Goal: Task Accomplishment & Management: Manage account settings

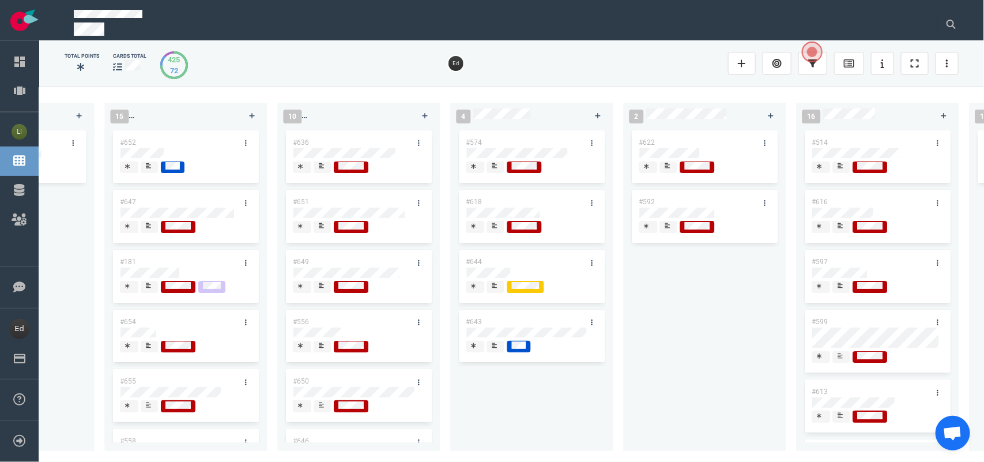
scroll to position [0, 993]
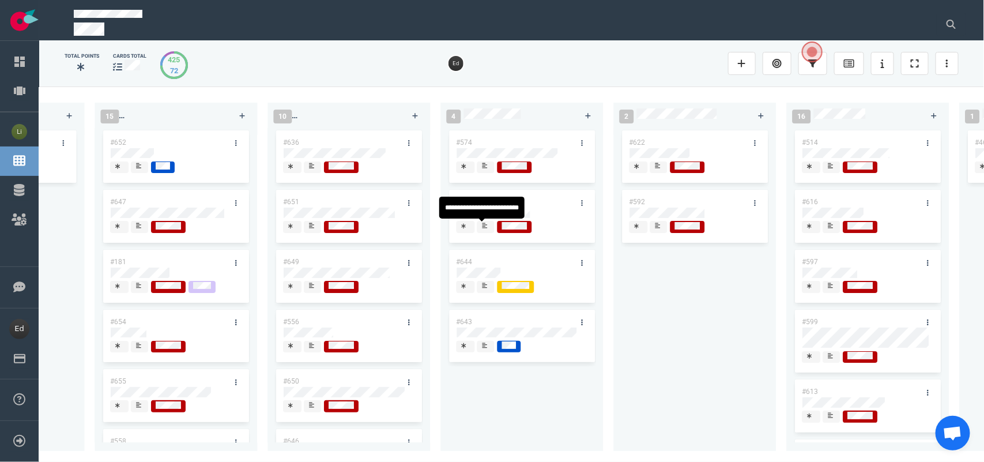
click at [488, 231] on div at bounding box center [486, 232] width 7 height 2
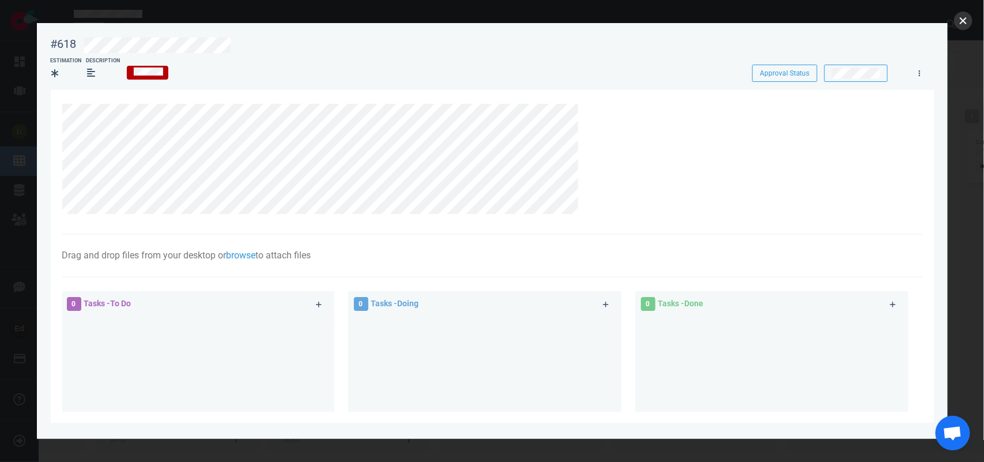
click at [957, 26] on button "close" at bounding box center [963, 21] width 18 height 18
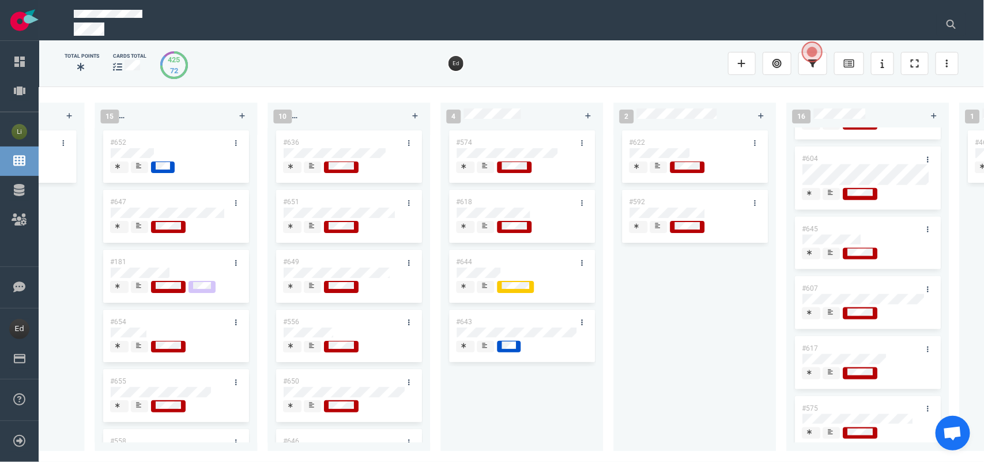
scroll to position [684, 0]
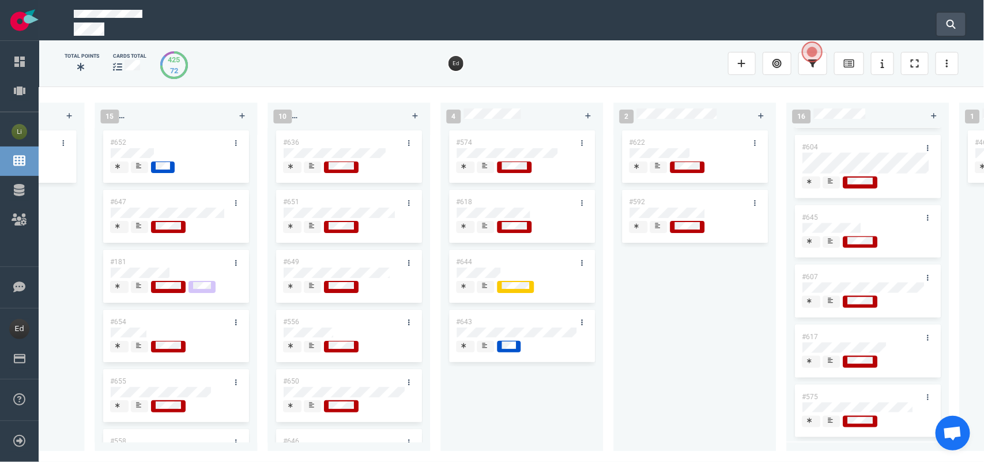
click at [944, 28] on button at bounding box center [951, 24] width 29 height 23
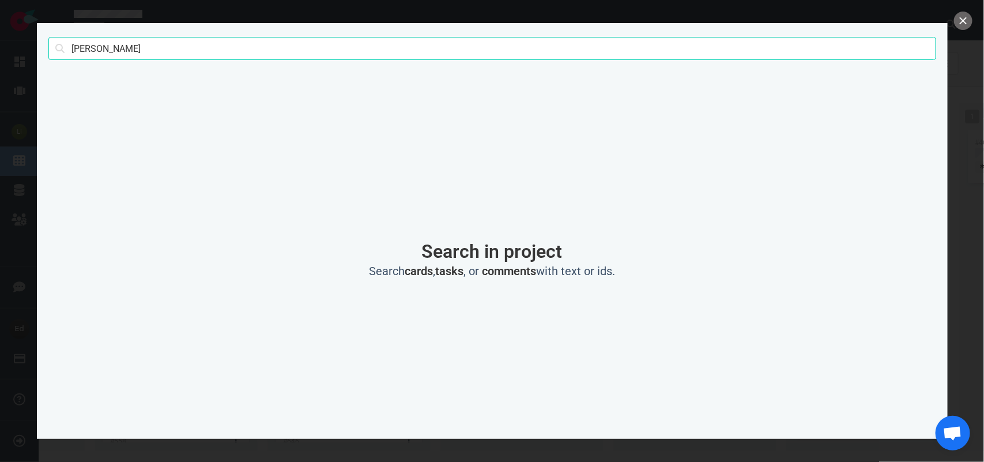
click at [81, 56] on input "[PERSON_NAME]" at bounding box center [492, 48] width 888 height 23
type input "[PERSON_NAME]"
click button "Search" at bounding box center [0, 0] width 0 height 0
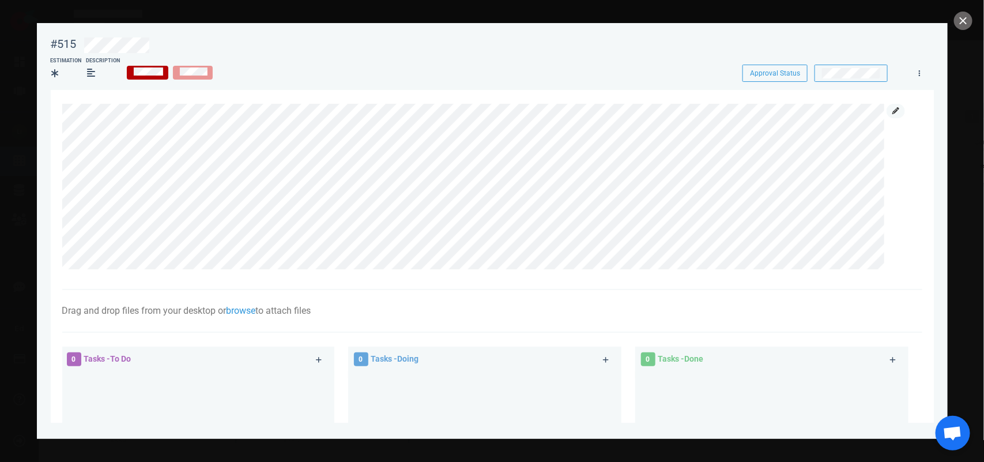
click at [894, 111] on icon at bounding box center [895, 110] width 7 height 7
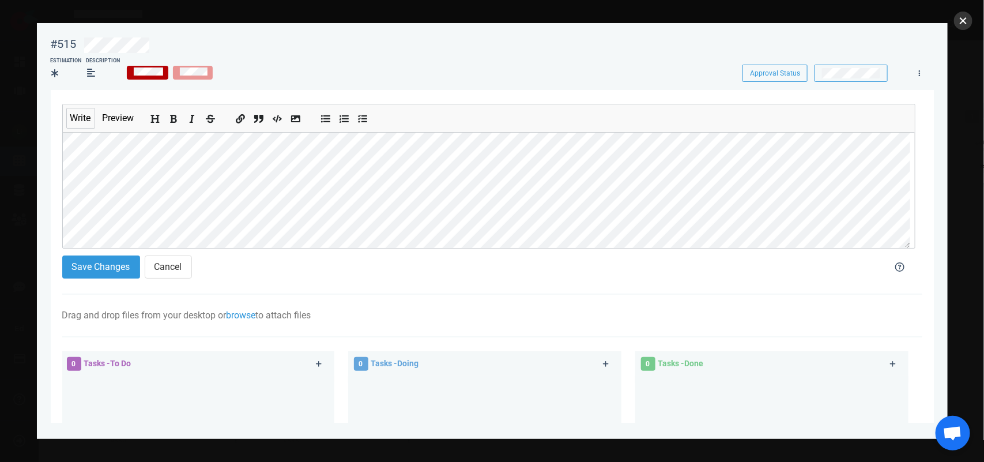
click at [958, 28] on button "close" at bounding box center [963, 21] width 18 height 18
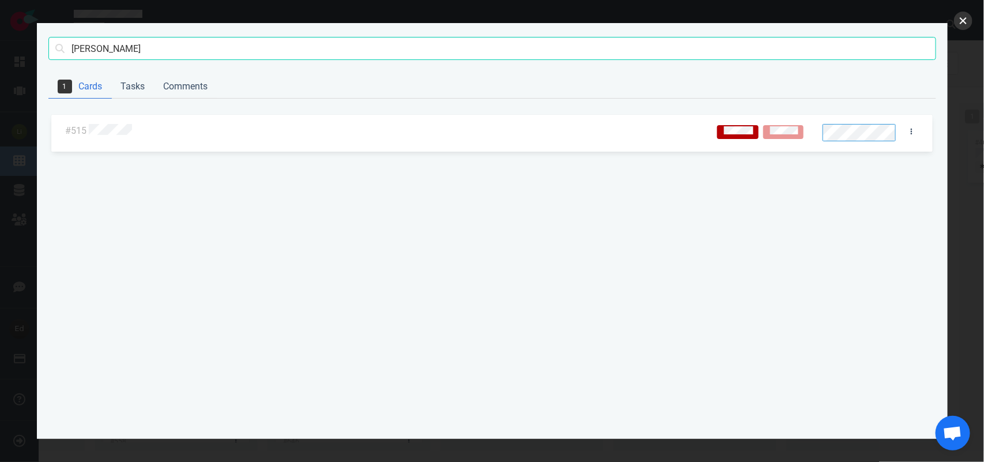
click at [963, 21] on button "close" at bounding box center [963, 21] width 18 height 18
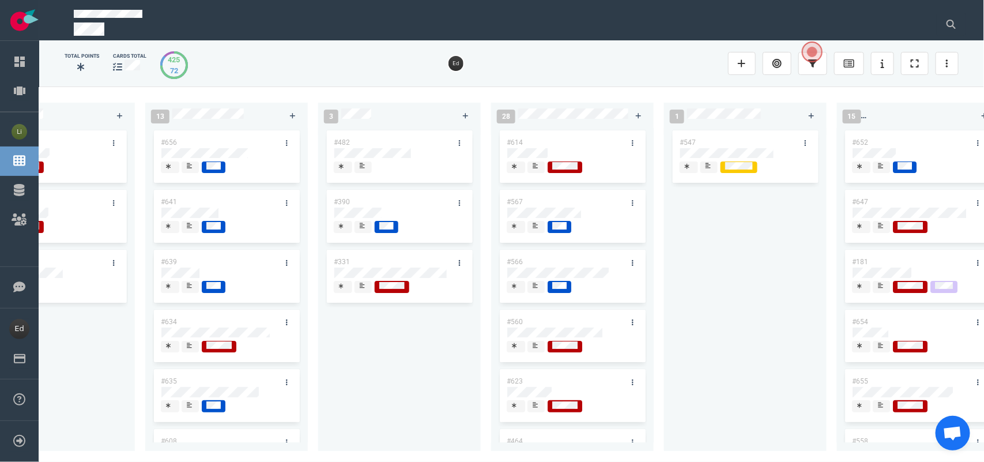
scroll to position [0, 0]
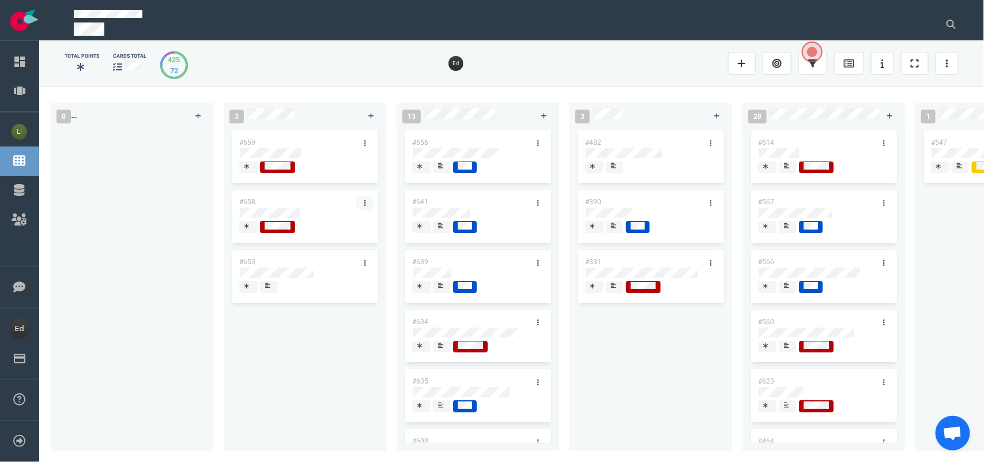
click at [361, 198] on link at bounding box center [365, 203] width 18 height 14
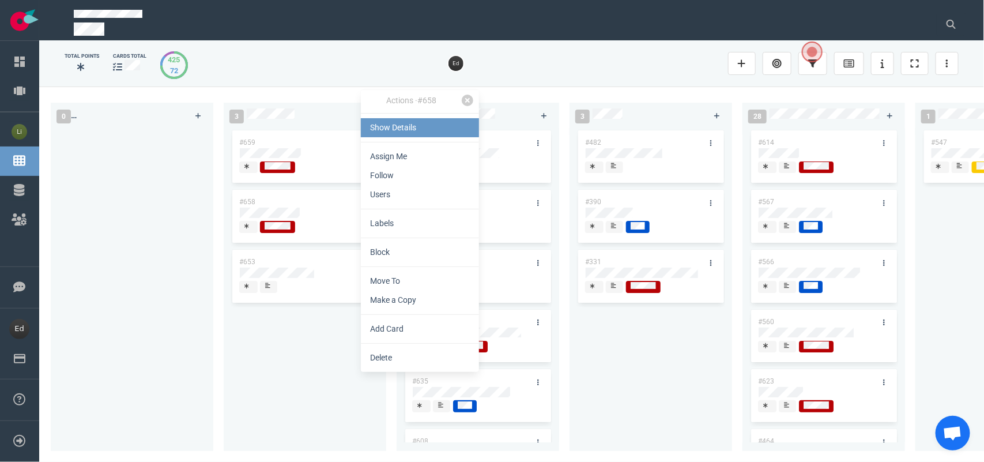
click at [390, 136] on link "Show Details" at bounding box center [420, 127] width 118 height 19
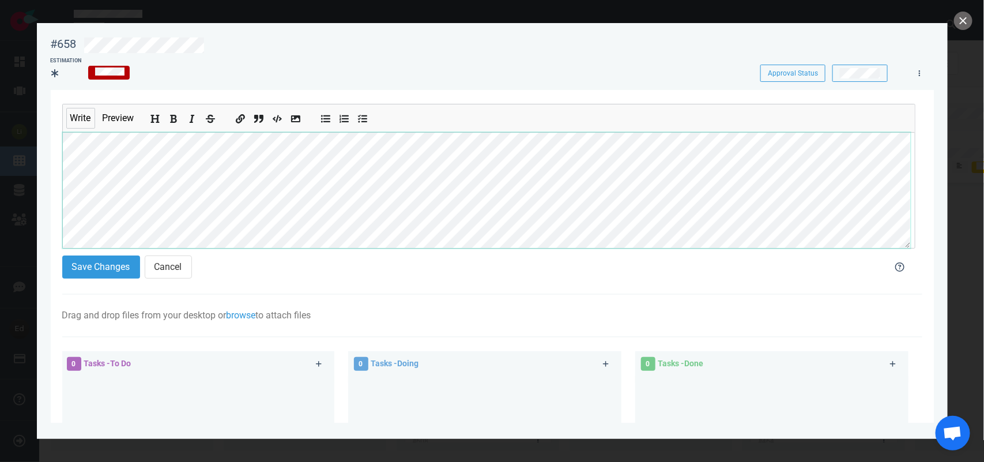
click at [0, 202] on div "#658 Approval Status Estimation Approval Status Write Preview Save Changes Canc…" at bounding box center [492, 231] width 984 height 462
click at [98, 257] on button "Save Changes" at bounding box center [101, 266] width 78 height 23
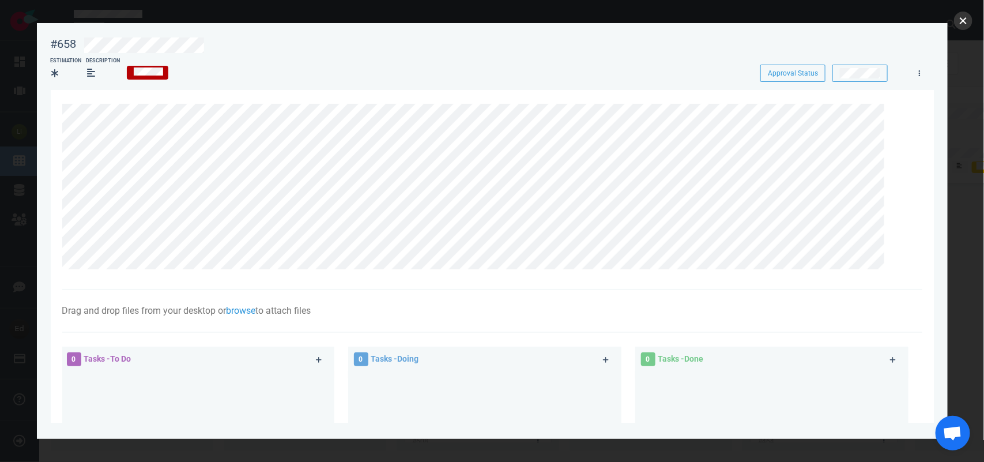
click at [958, 25] on button "close" at bounding box center [963, 21] width 18 height 18
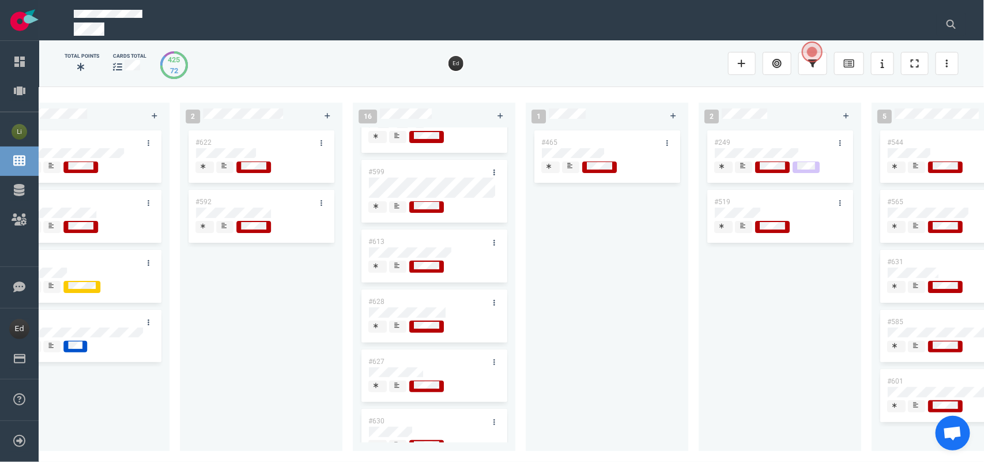
scroll to position [35, 0]
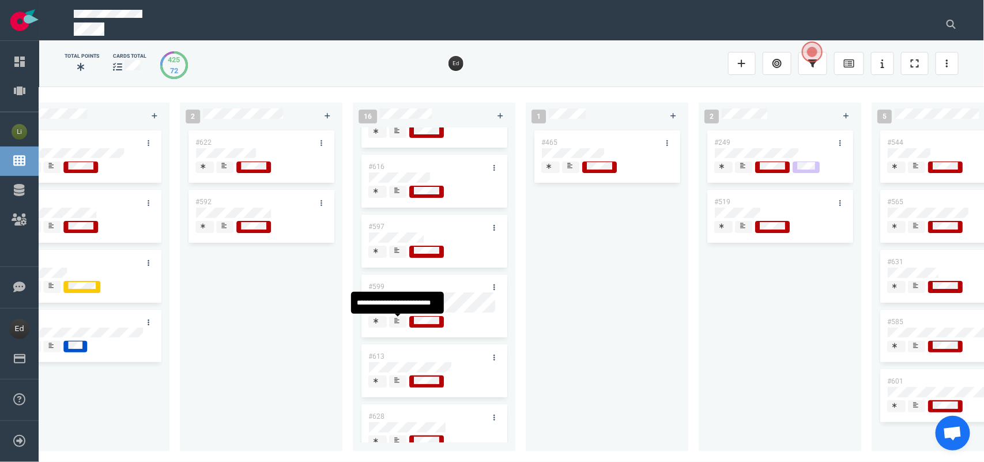
click at [401, 326] on div at bounding box center [397, 326] width 7 height 2
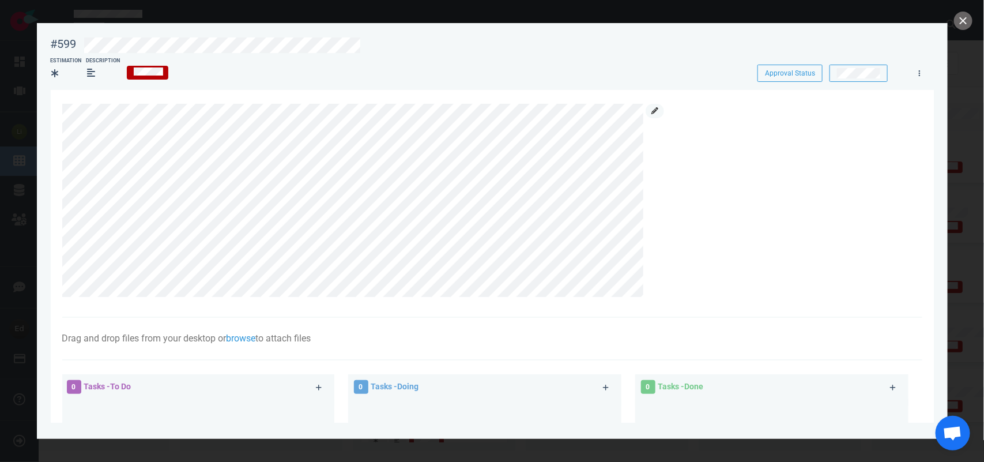
click at [653, 111] on icon at bounding box center [654, 110] width 7 height 7
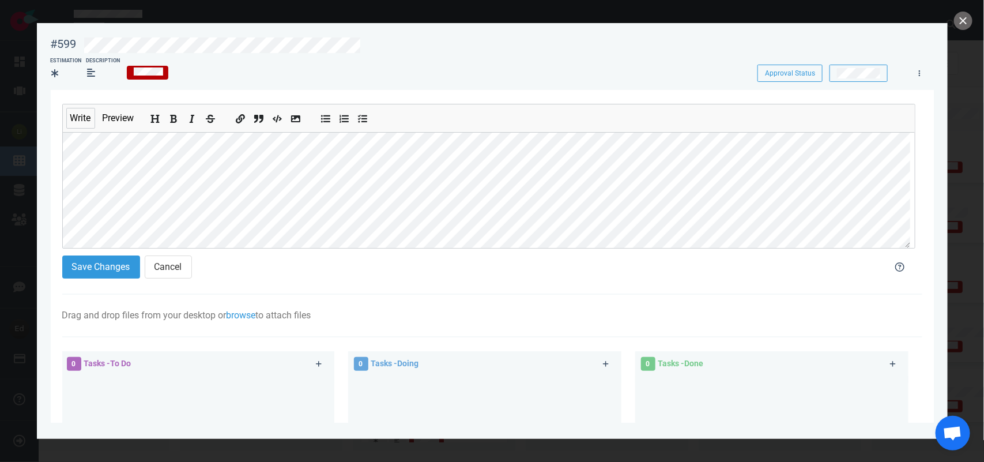
scroll to position [117, 0]
click at [100, 283] on section "Save Changes Cancel" at bounding box center [466, 269] width 809 height 28
click at [99, 280] on section "Save Changes Cancel" at bounding box center [466, 269] width 809 height 28
click at [85, 265] on button "Save Changes" at bounding box center [101, 266] width 78 height 23
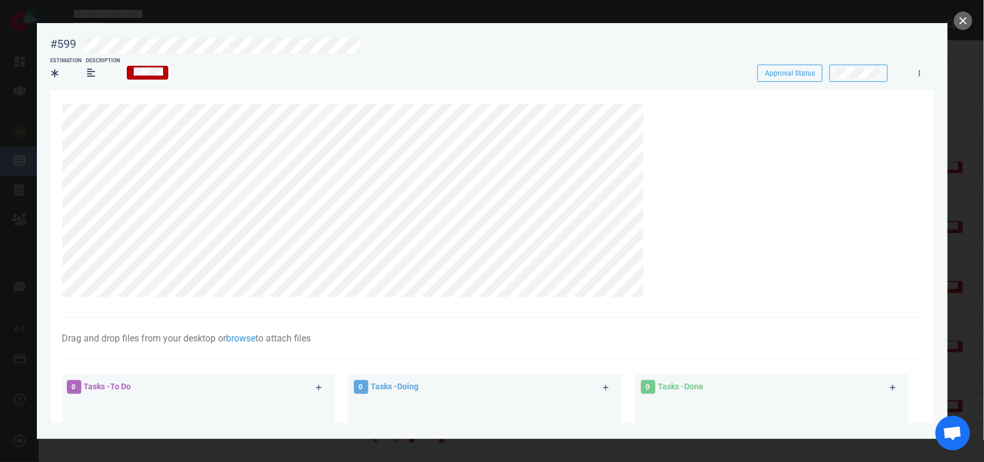
click at [952, 20] on div at bounding box center [492, 231] width 984 height 462
click at [956, 22] on button "close" at bounding box center [963, 21] width 18 height 18
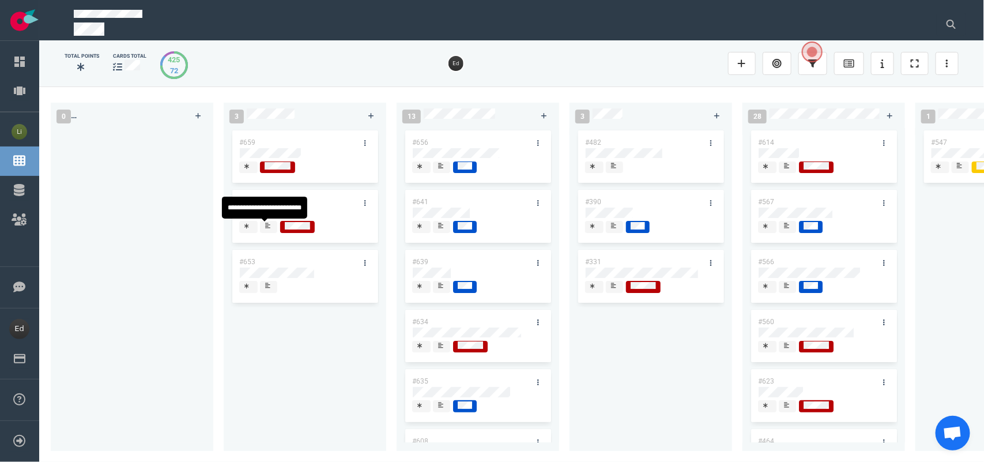
click at [271, 231] on div at bounding box center [268, 232] width 7 height 2
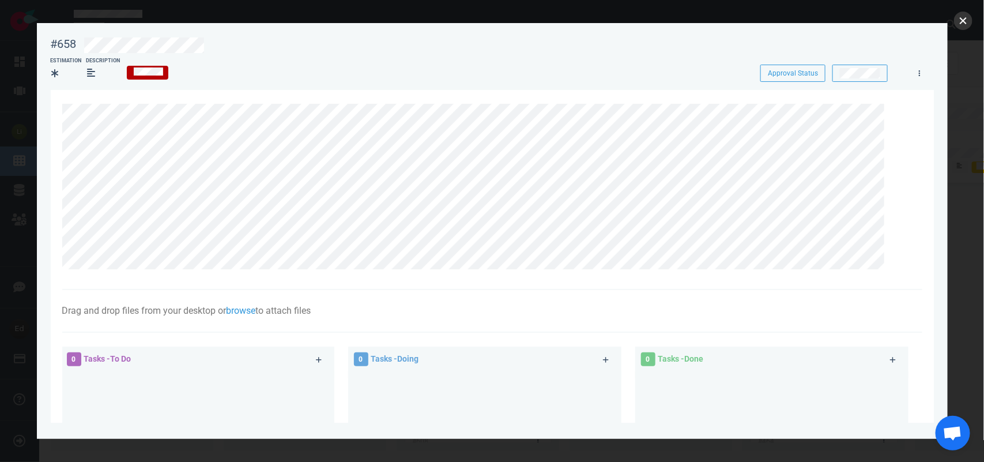
click at [961, 21] on button "close" at bounding box center [963, 21] width 18 height 18
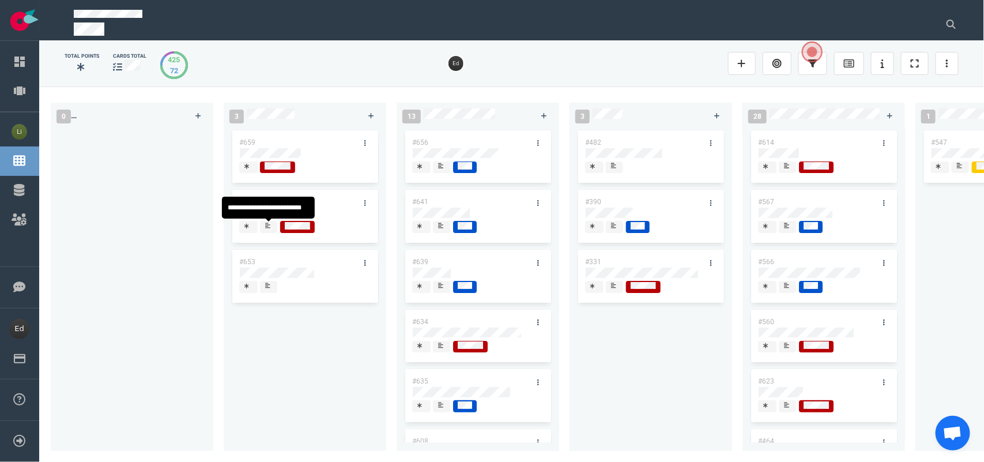
click at [272, 226] on div at bounding box center [269, 227] width 8 height 12
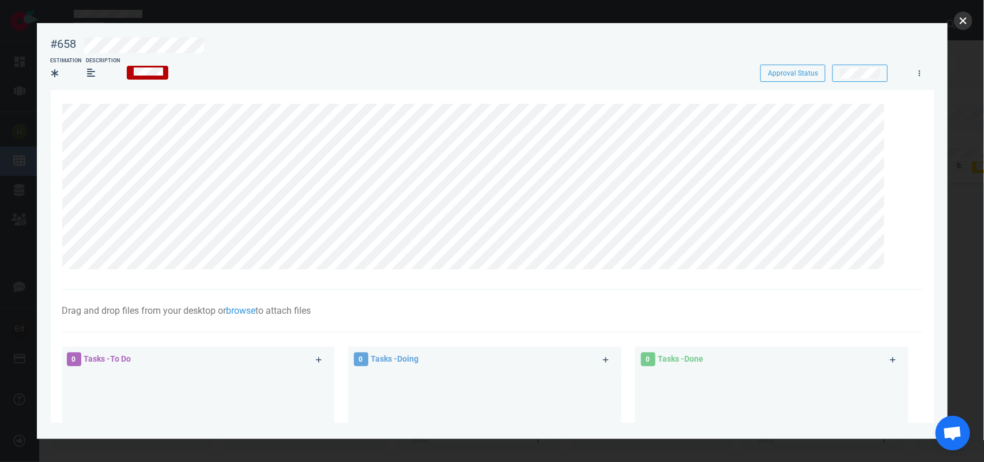
click at [960, 13] on button "close" at bounding box center [963, 21] width 18 height 18
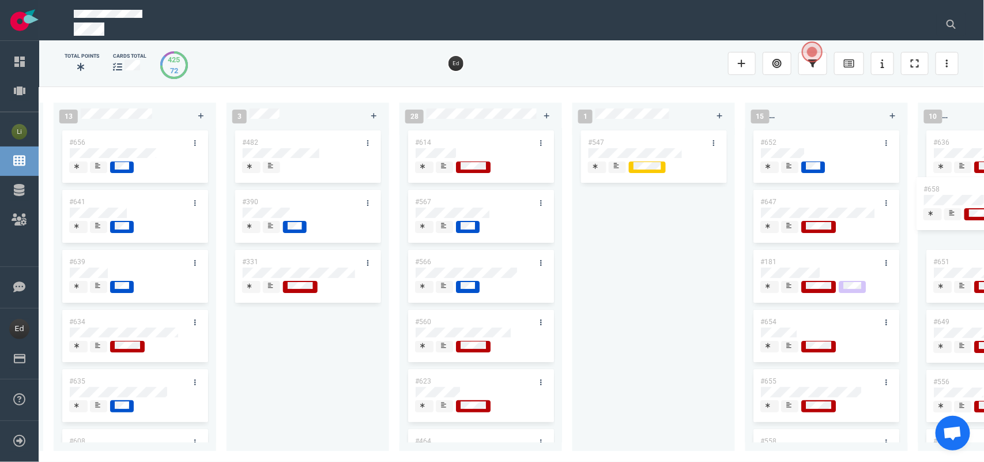
scroll to position [0, 380]
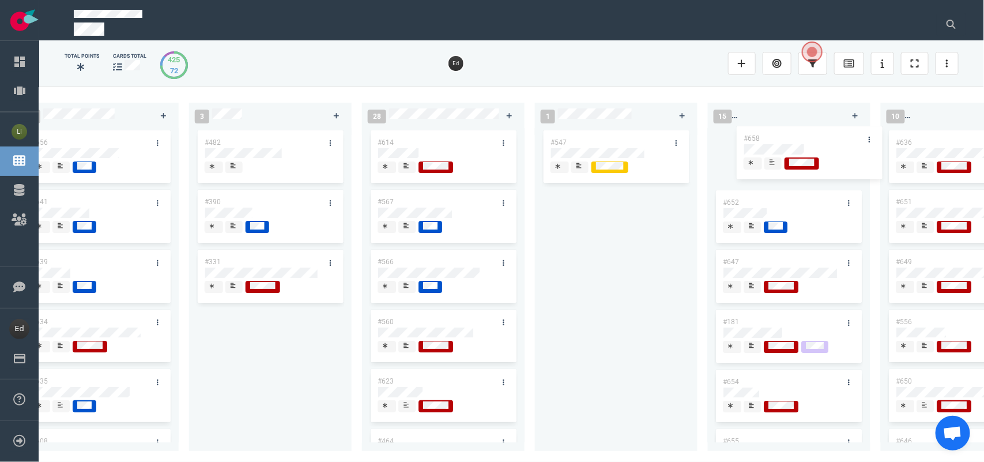
click at [753, 145] on div "0 3 #659 #658 #653 #658 13 #656 #641 #639 #634 #635 #608 #611 #602 #603 3 #482 …" at bounding box center [511, 273] width 945 height 375
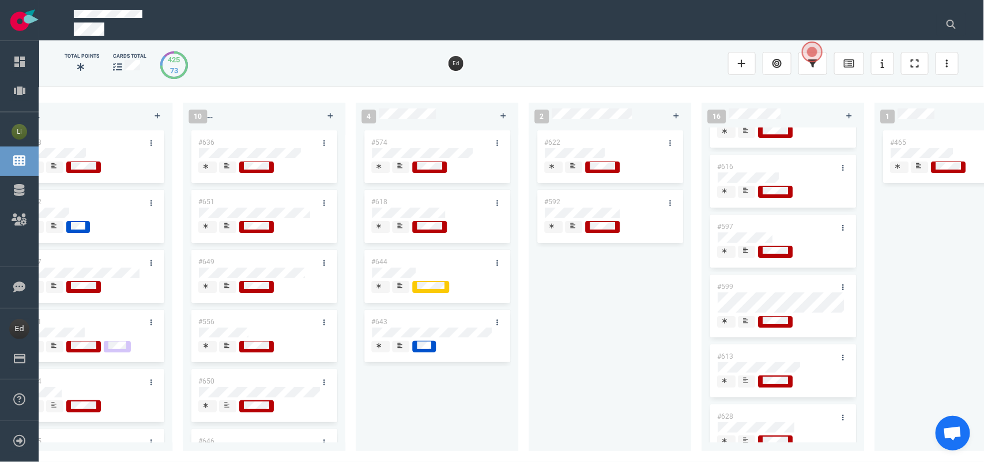
scroll to position [0, 1084]
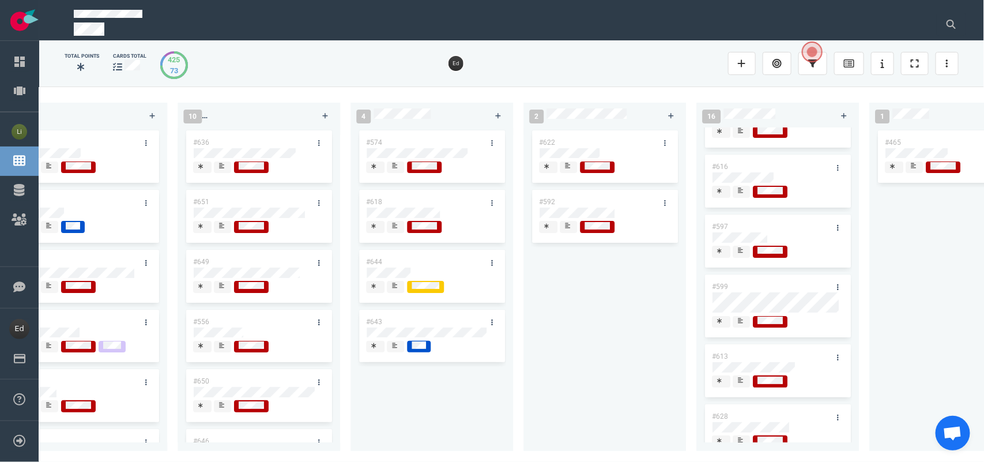
click at [949, 6] on div at bounding box center [948, 24] width 36 height 37
click at [946, 16] on button at bounding box center [951, 24] width 29 height 23
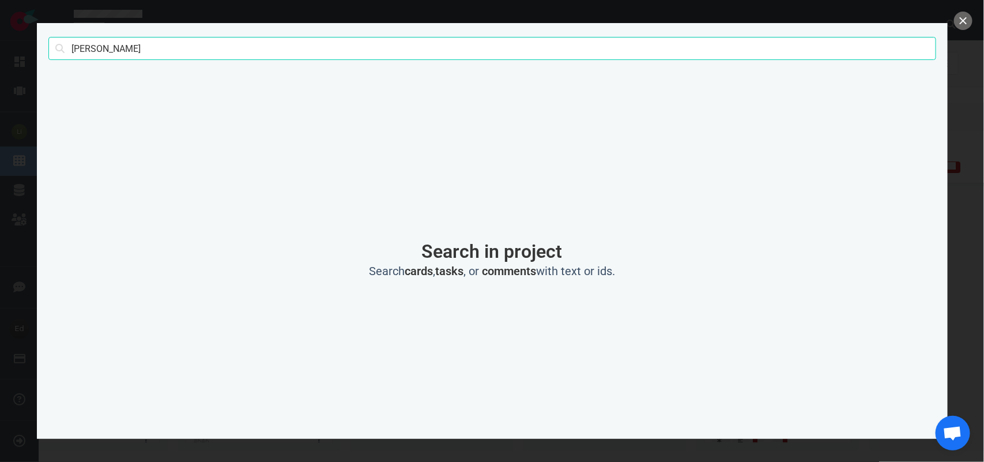
drag, startPoint x: 58, startPoint y: 47, endPoint x: 39, endPoint y: 45, distance: 19.1
click at [39, 45] on section "[PERSON_NAME] Search Search in project Search cards , tasks , or comments with …" at bounding box center [492, 231] width 911 height 416
type input "traduzione"
click button "Search" at bounding box center [0, 0] width 0 height 0
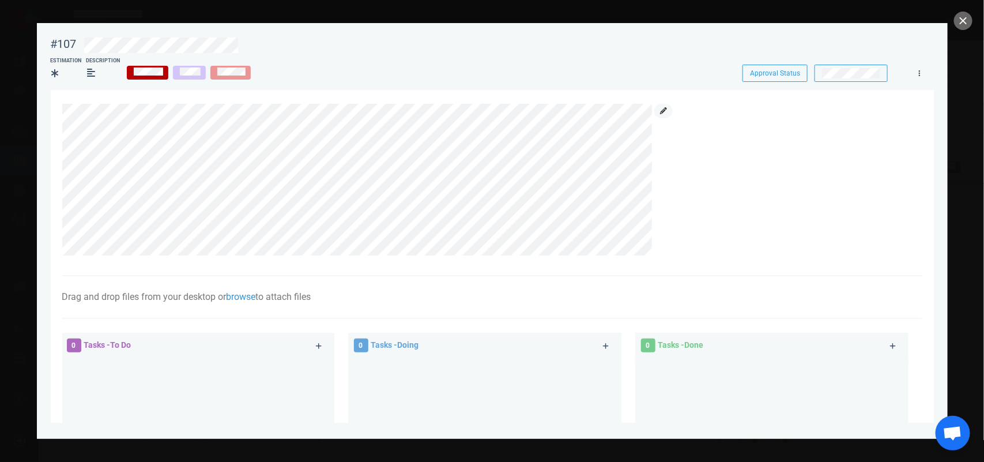
click at [660, 111] on icon at bounding box center [663, 110] width 7 height 7
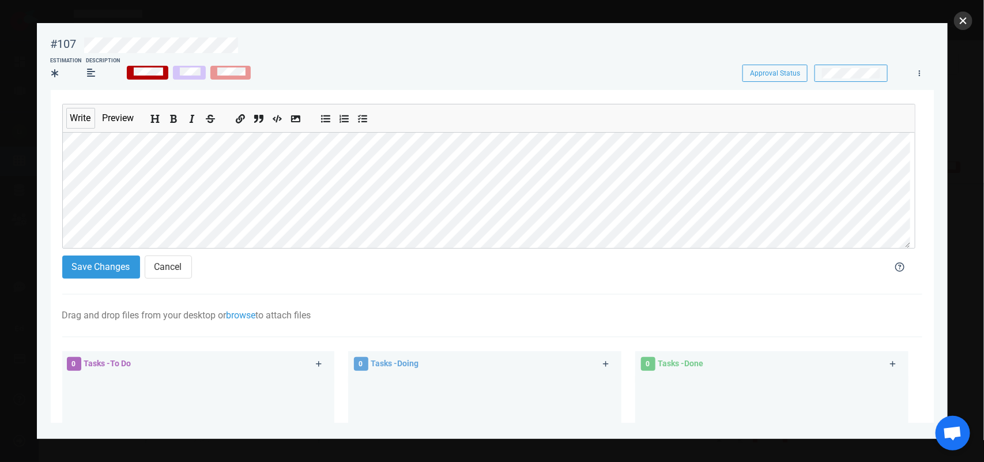
click at [958, 21] on button "close" at bounding box center [963, 21] width 18 height 18
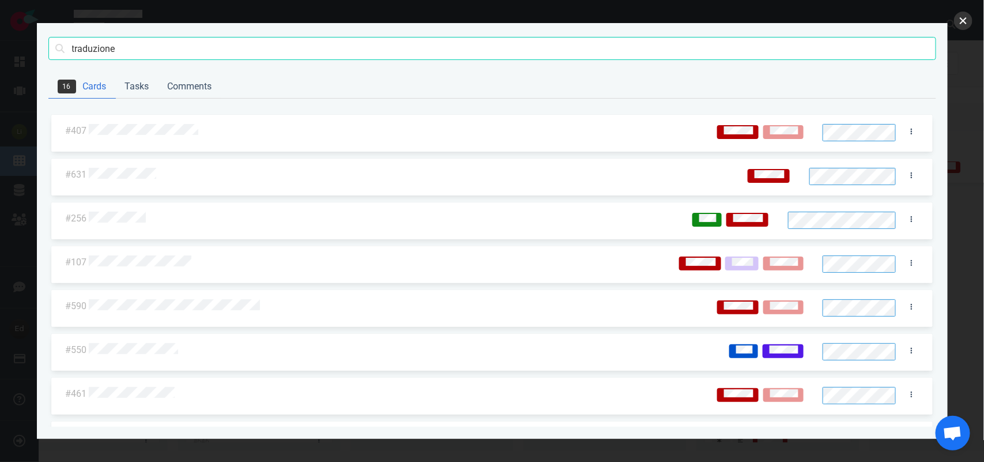
click at [960, 24] on button "close" at bounding box center [963, 21] width 18 height 18
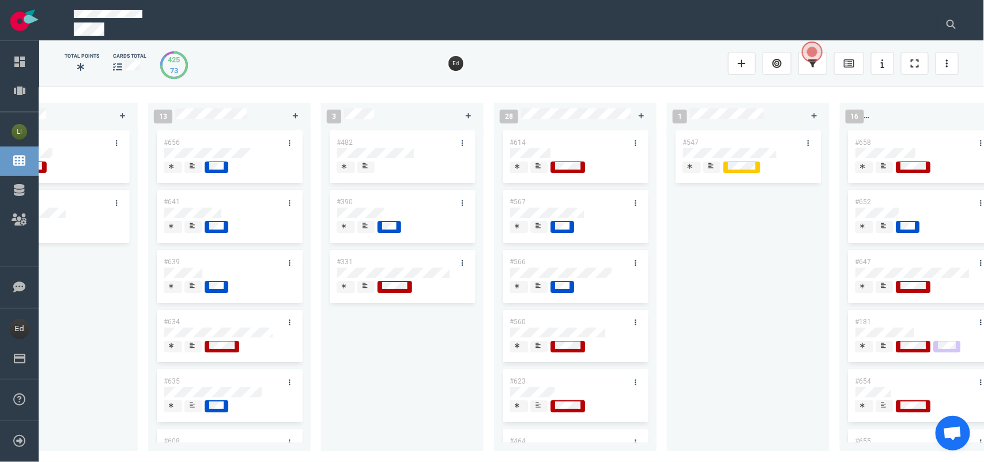
scroll to position [0, 0]
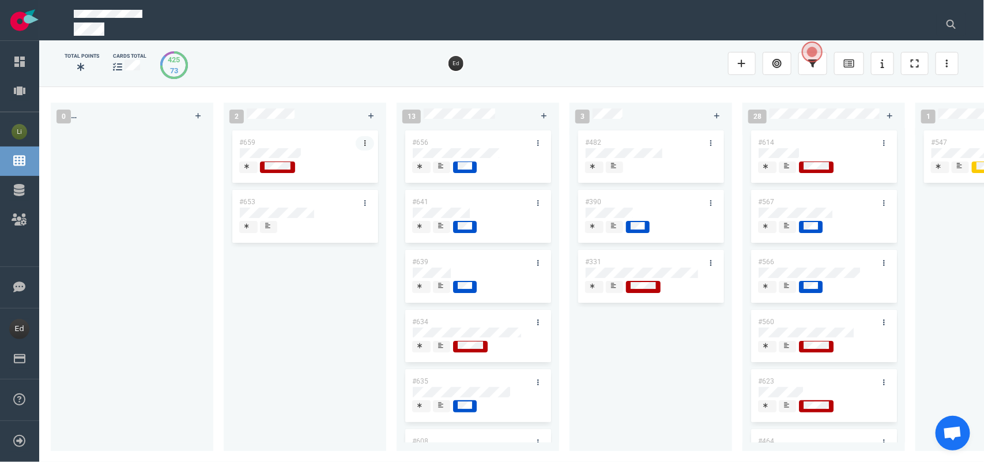
click at [368, 136] on link at bounding box center [365, 143] width 18 height 14
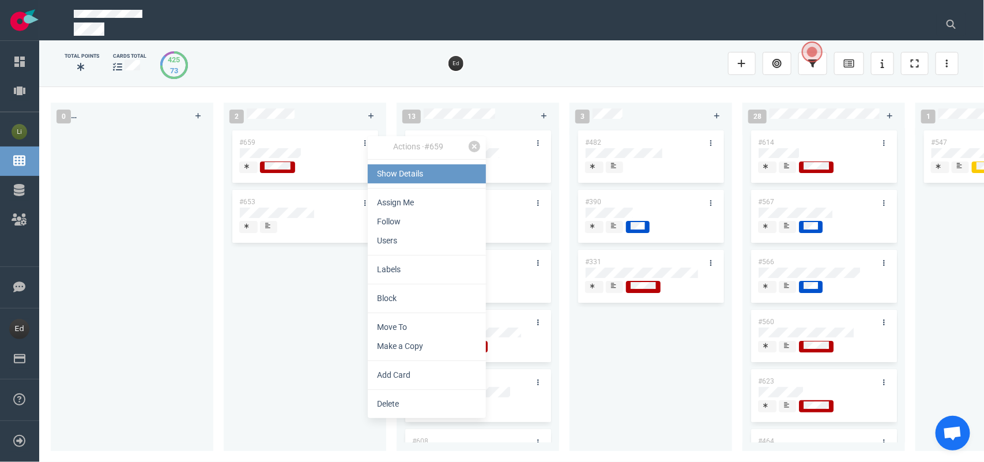
click at [380, 170] on link "Show Details" at bounding box center [427, 173] width 118 height 19
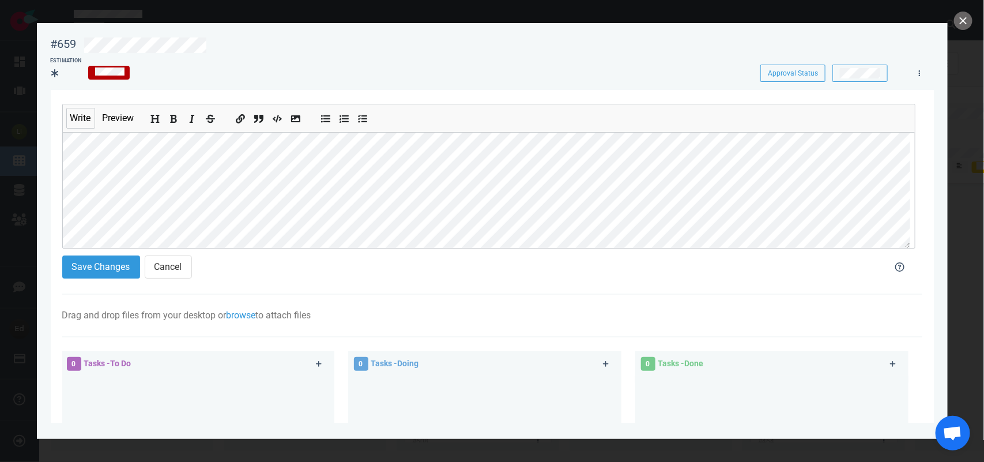
click at [33, 168] on div "#659 Approval Status Estimation Approval Status Write Preview Save Changes Canc…" at bounding box center [492, 231] width 984 height 462
click at [50, 199] on section "#659 Approval Status Estimation Approval Status Write Preview Save Changes Canc…" at bounding box center [492, 226] width 911 height 406
click at [56, 203] on section "Write Preview Save Changes Cancel Drag and drop files from your desktop or brow…" at bounding box center [492, 364] width 883 height 548
click at [96, 269] on button "Save Changes" at bounding box center [101, 266] width 78 height 23
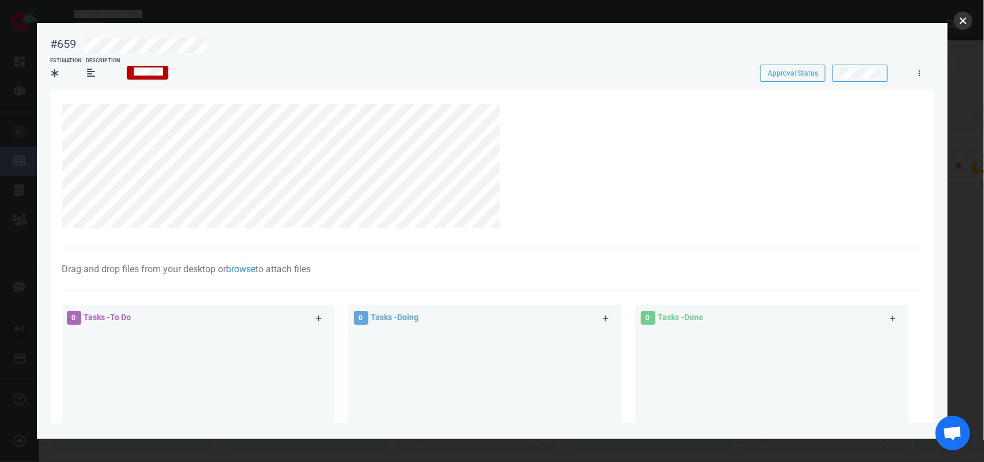
click at [959, 21] on button "close" at bounding box center [963, 21] width 18 height 18
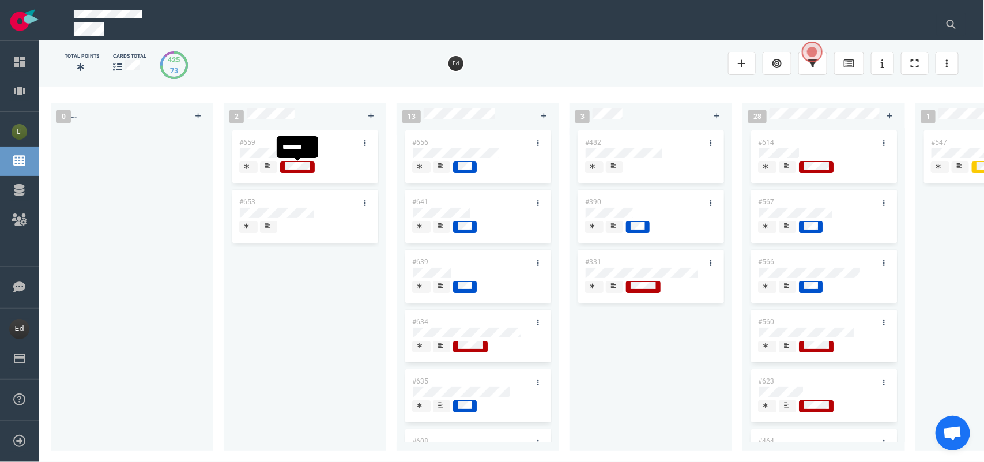
click at [272, 168] on div at bounding box center [268, 166] width 7 height 9
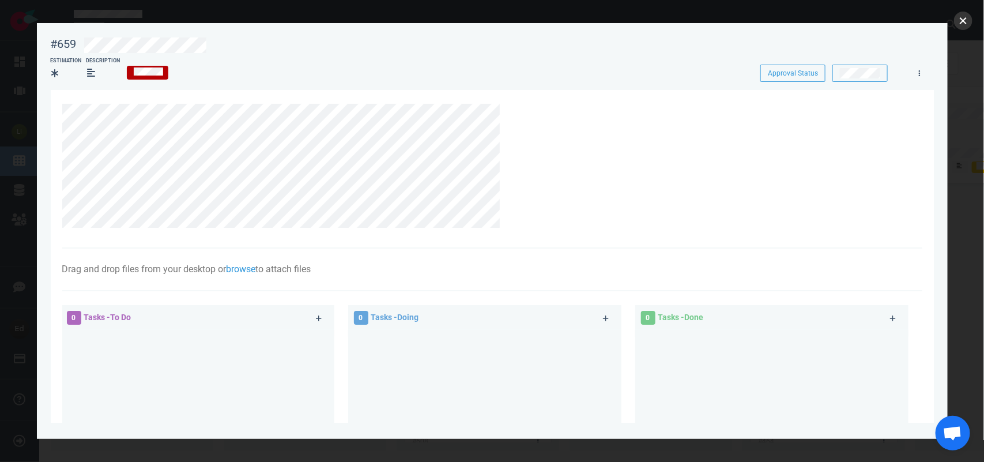
click at [956, 19] on button "close" at bounding box center [963, 21] width 18 height 18
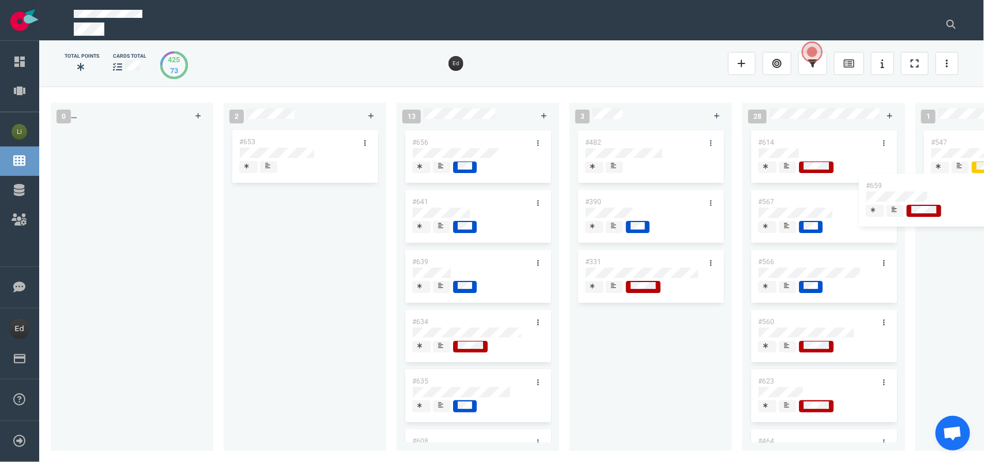
scroll to position [0, 318]
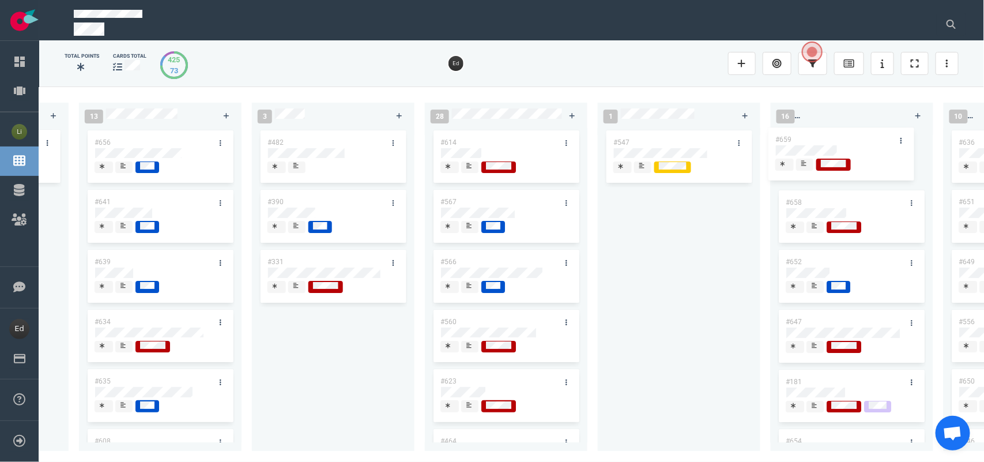
drag, startPoint x: 304, startPoint y: 144, endPoint x: 841, endPoint y: 142, distance: 536.1
click at [841, 142] on div "0 2 #659 #653 #659 13 #656 #641 #639 #634 #635 #608 #611 #602 #603 3 #482 #390 …" at bounding box center [511, 273] width 945 height 375
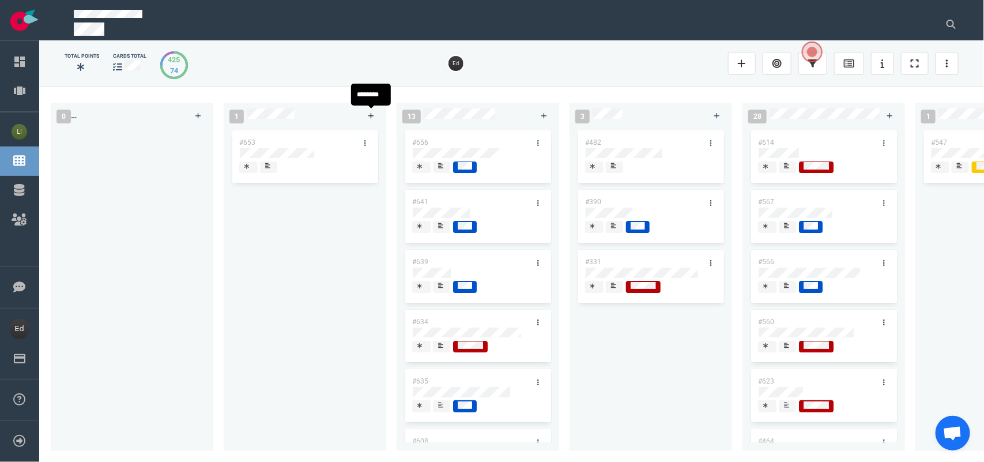
click at [376, 115] on link at bounding box center [371, 115] width 18 height 14
click at [295, 154] on div at bounding box center [305, 153] width 130 height 10
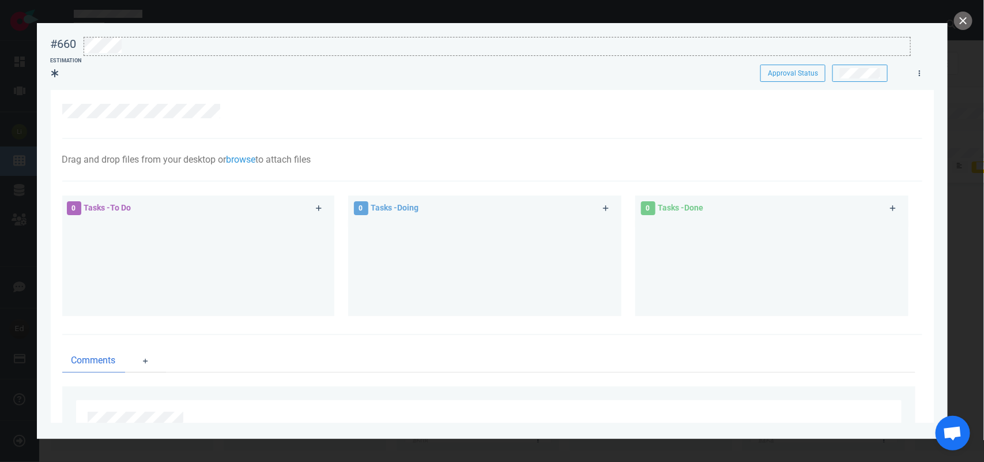
click at [147, 47] on div at bounding box center [497, 45] width 826 height 16
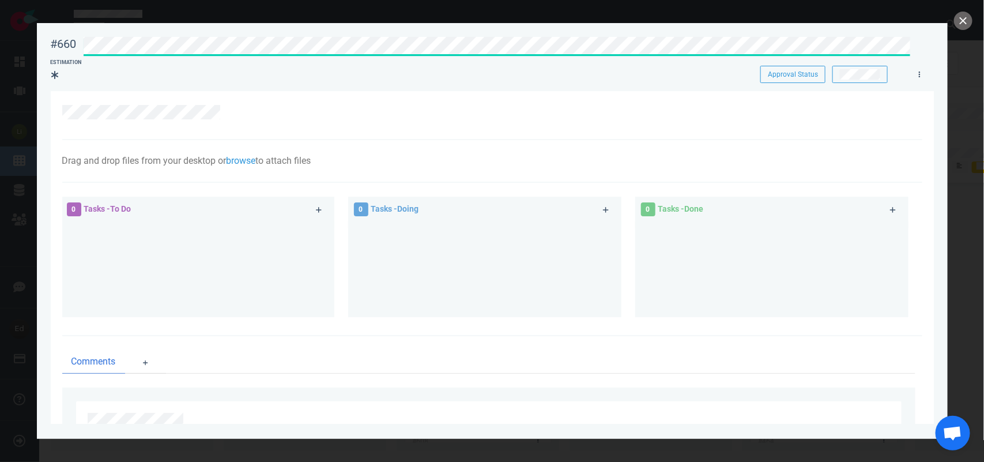
click at [968, 131] on div at bounding box center [492, 231] width 984 height 462
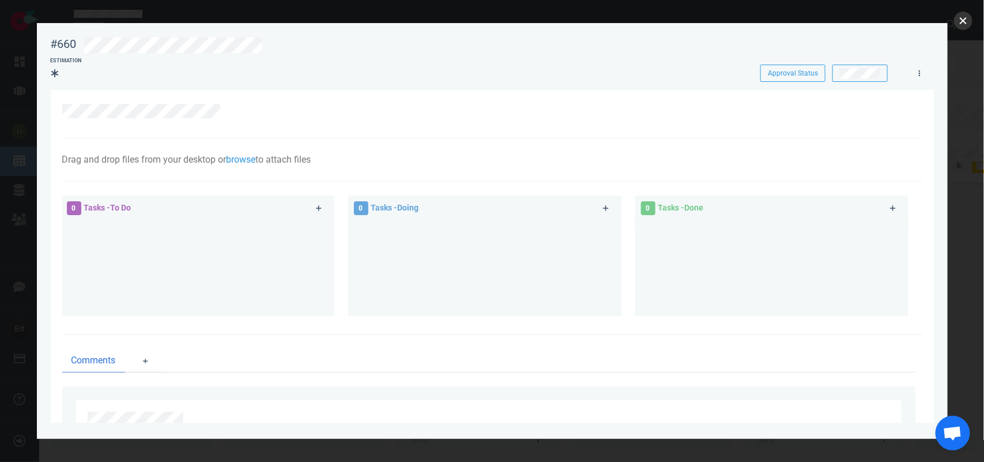
click at [959, 25] on button "close" at bounding box center [963, 21] width 18 height 18
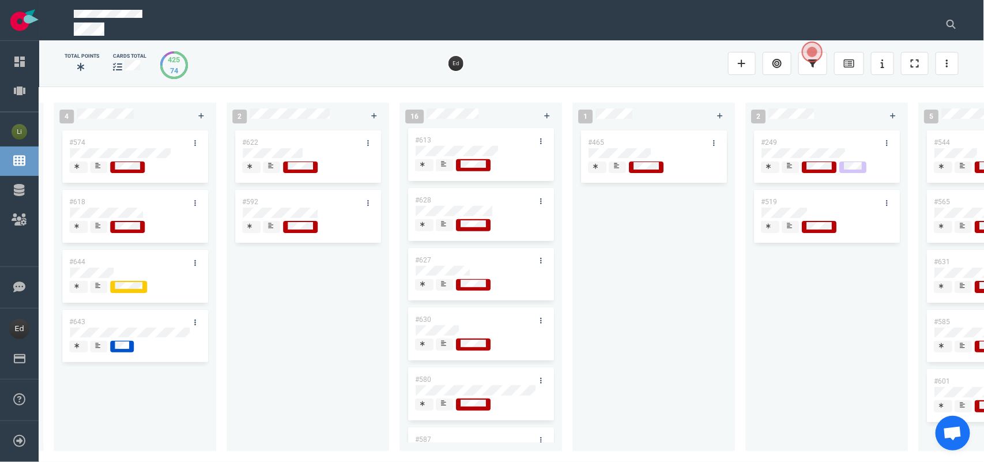
scroll to position [107, 0]
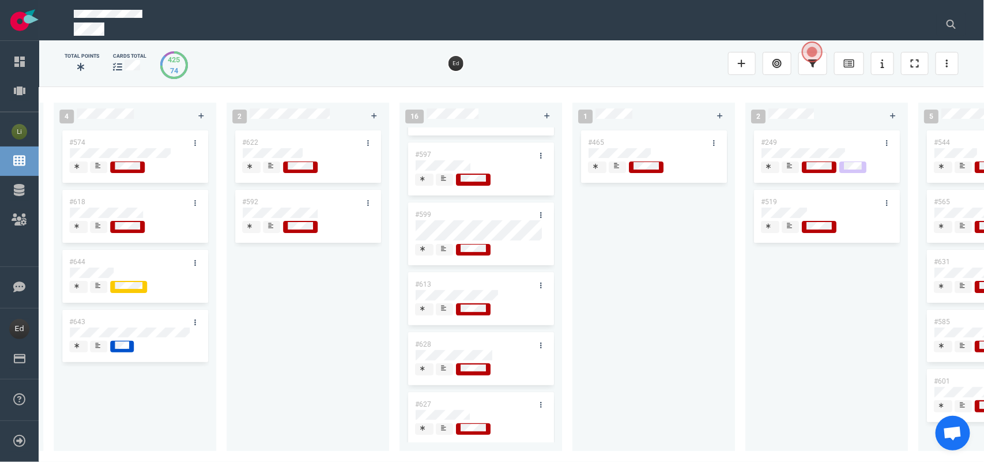
click at [442, 251] on icon at bounding box center [443, 249] width 5 height 6
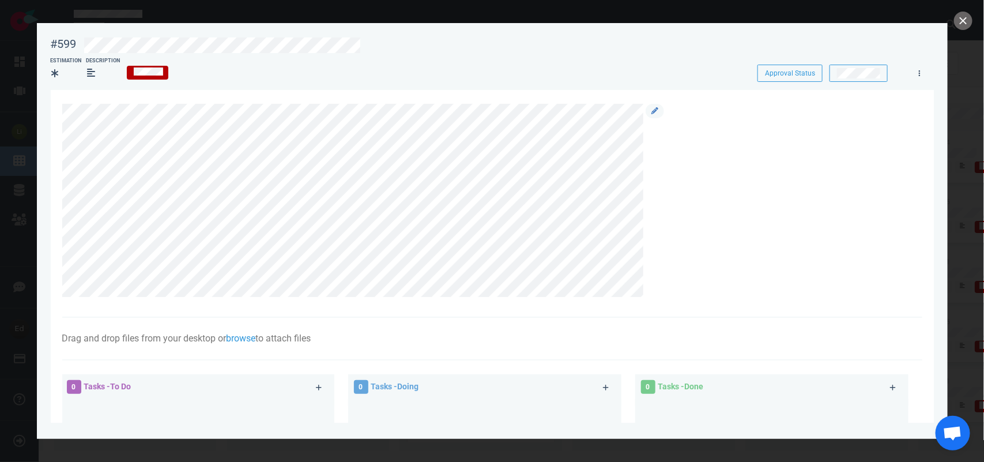
click at [646, 111] on div at bounding box center [655, 111] width 18 height 14
click at [653, 108] on icon at bounding box center [654, 110] width 7 height 7
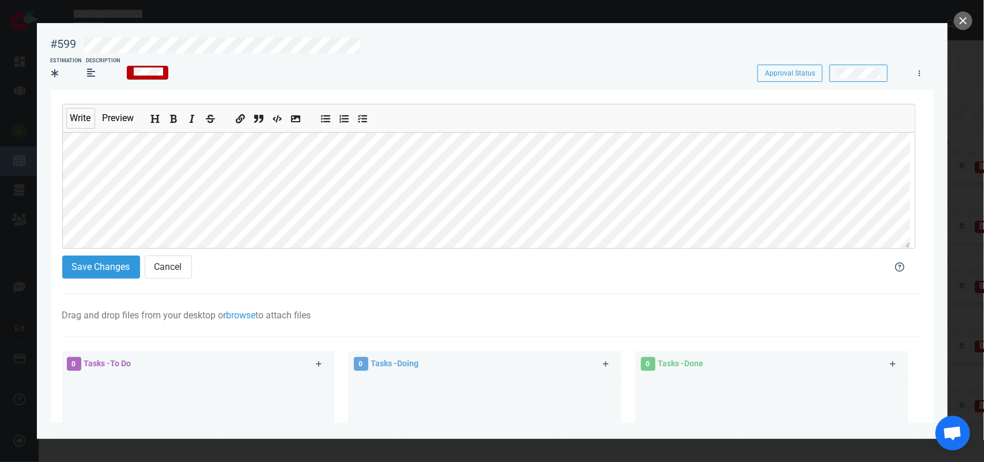
scroll to position [117, 0]
click at [116, 266] on button "Save Changes" at bounding box center [101, 266] width 78 height 23
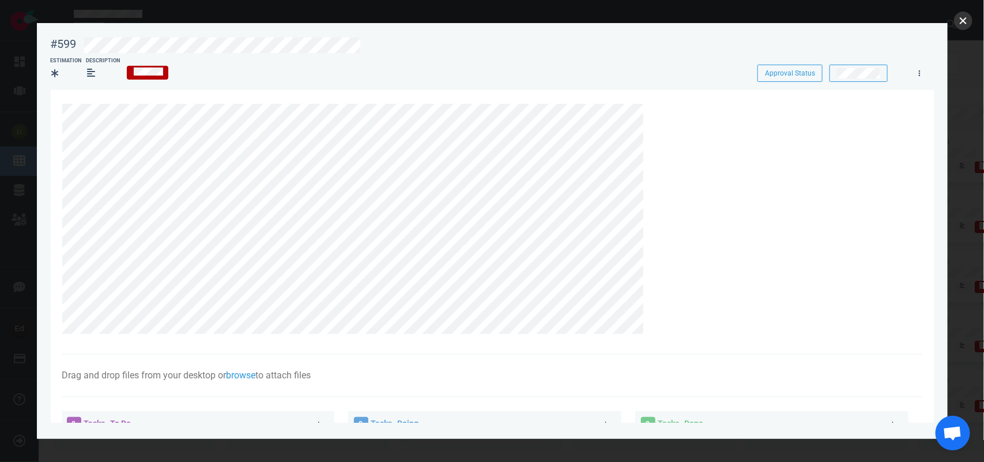
click at [969, 21] on button "close" at bounding box center [963, 21] width 18 height 18
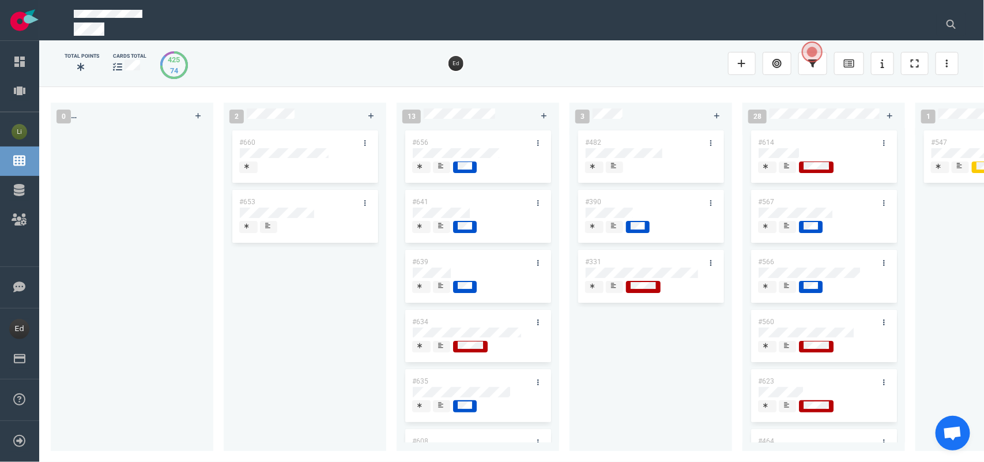
click at [362, 131] on div at bounding box center [367, 142] width 22 height 24
click at [362, 142] on link at bounding box center [365, 143] width 18 height 14
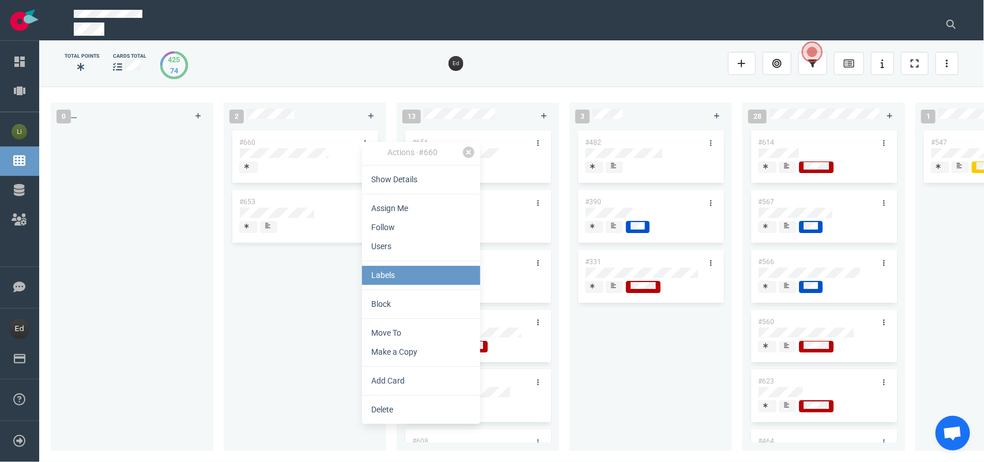
click at [387, 274] on link "Labels" at bounding box center [421, 275] width 118 height 19
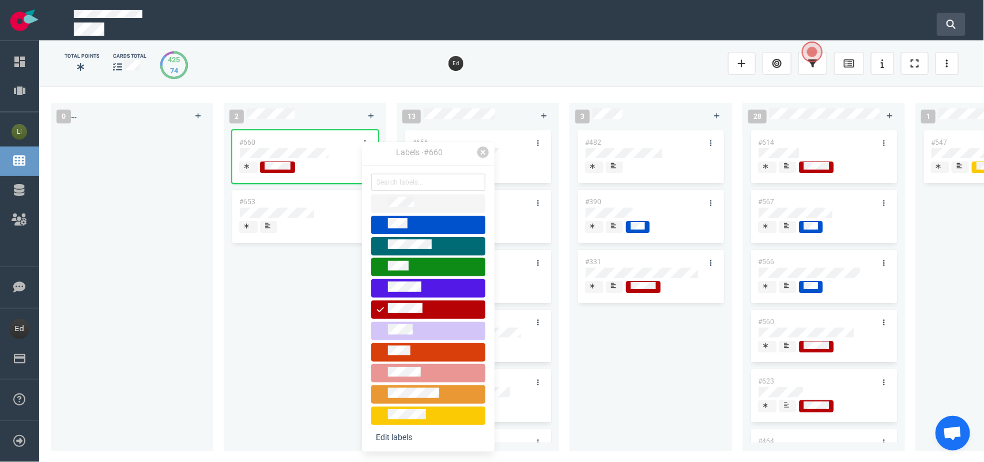
click at [941, 23] on button at bounding box center [951, 24] width 29 height 23
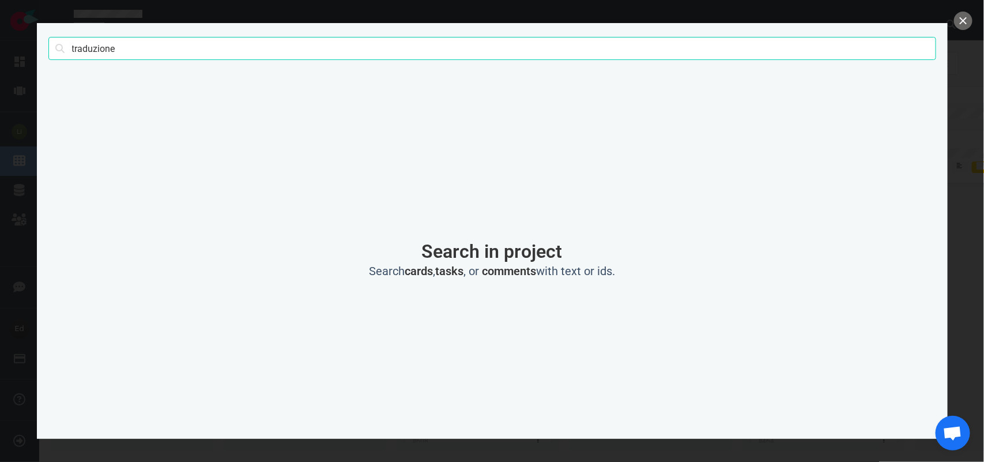
click at [99, 55] on input "traduzione" at bounding box center [492, 48] width 888 height 23
type input "visibilità"
click button "Search" at bounding box center [0, 0] width 0 height 0
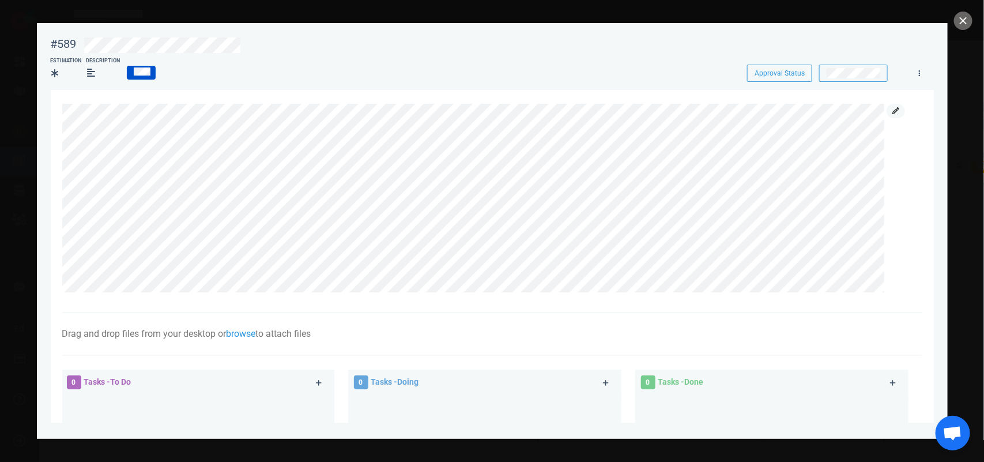
click at [900, 110] on link at bounding box center [896, 111] width 18 height 14
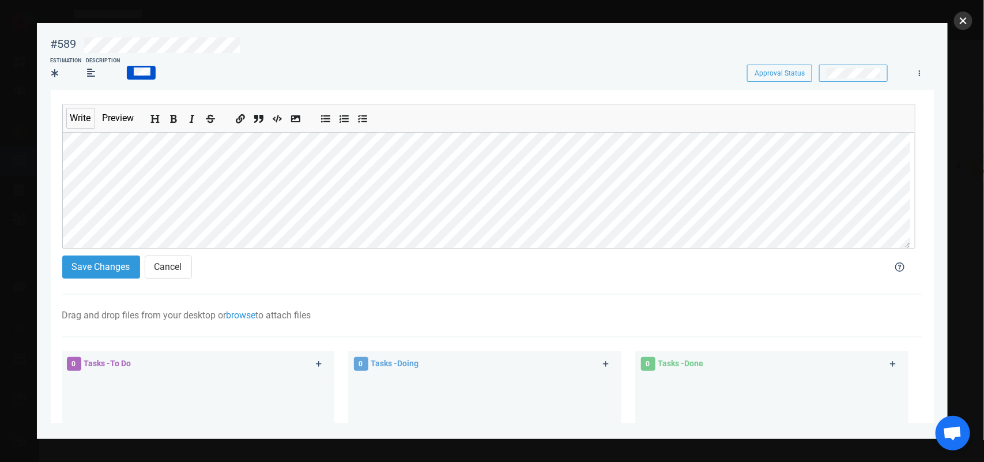
click at [957, 23] on button "close" at bounding box center [963, 21] width 18 height 18
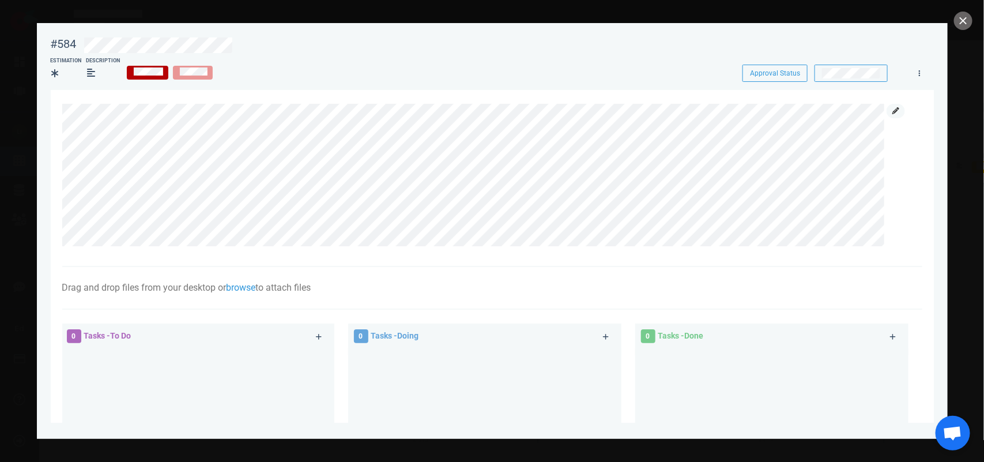
click at [895, 113] on icon at bounding box center [895, 110] width 7 height 7
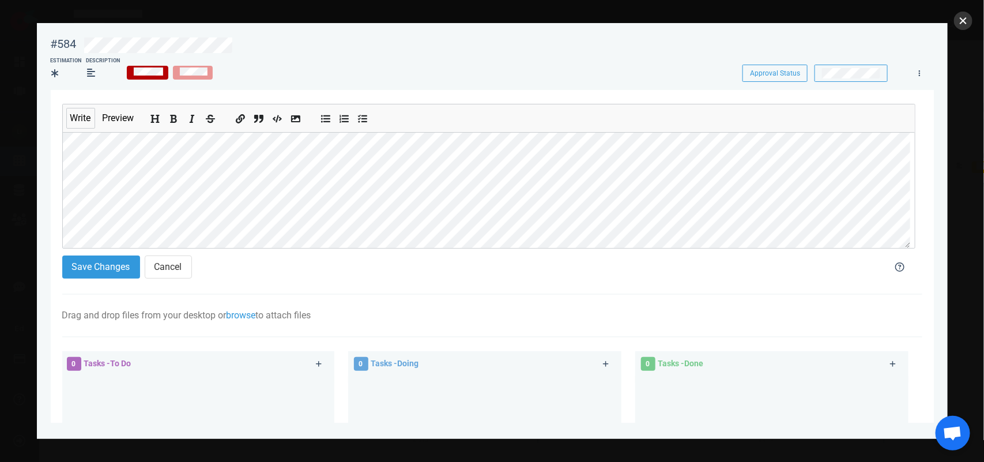
click at [959, 19] on button "close" at bounding box center [963, 21] width 18 height 18
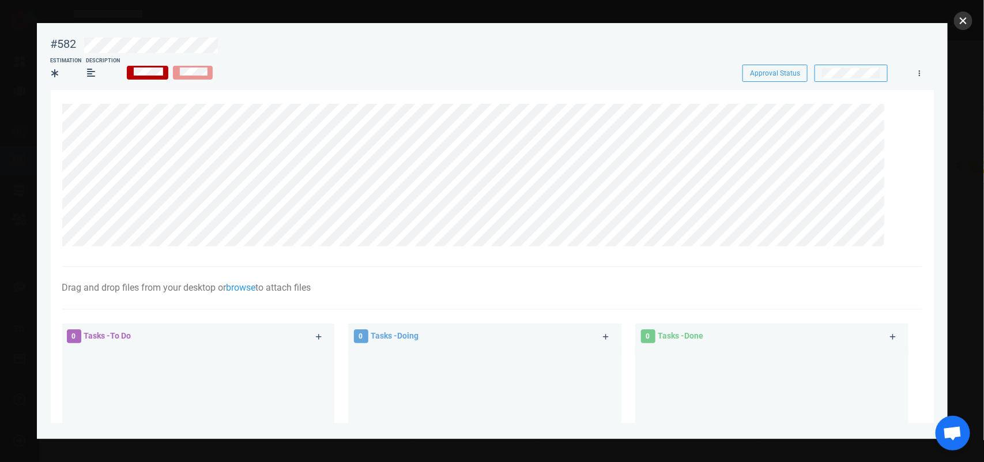
click at [958, 20] on button "close" at bounding box center [963, 21] width 18 height 18
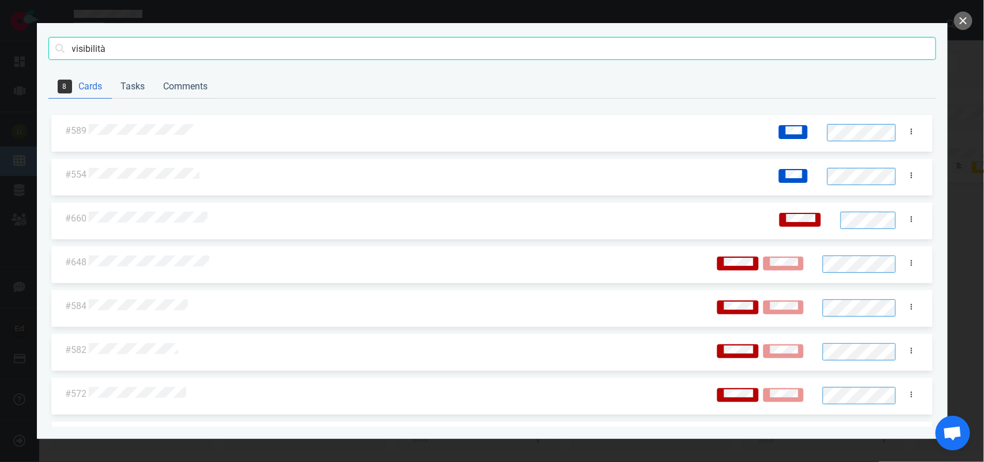
scroll to position [38, 0]
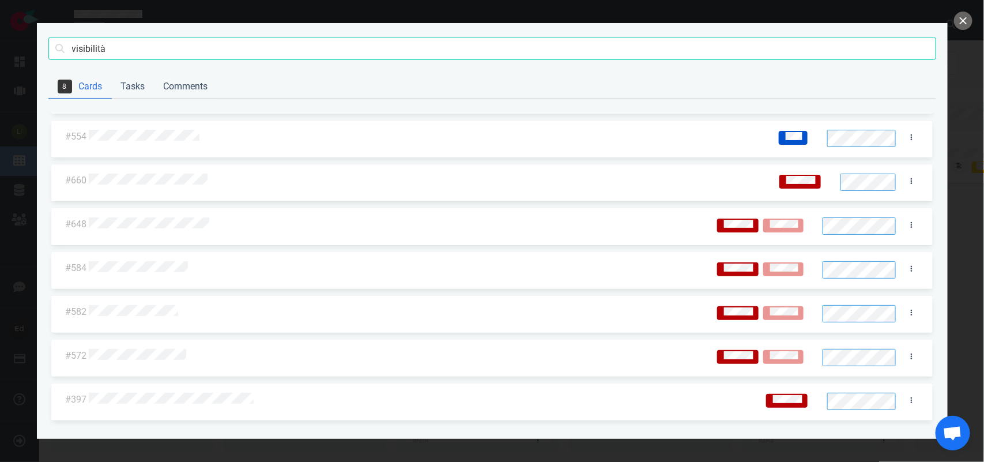
click at [139, 349] on div at bounding box center [395, 356] width 612 height 15
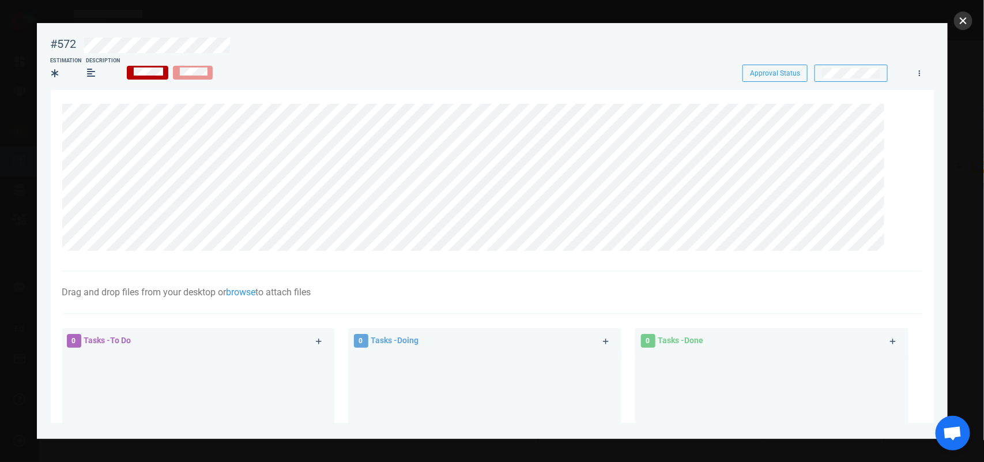
click at [962, 16] on button "close" at bounding box center [963, 21] width 18 height 18
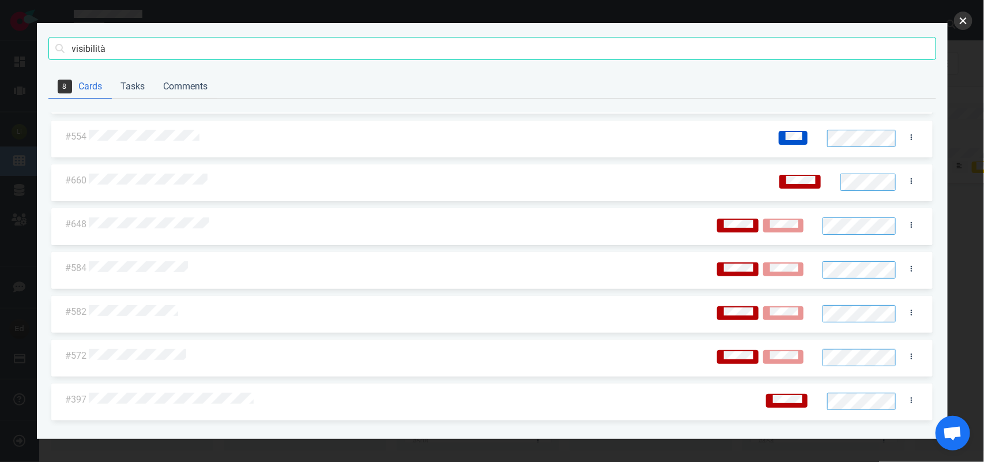
click at [967, 20] on button "close" at bounding box center [963, 21] width 18 height 18
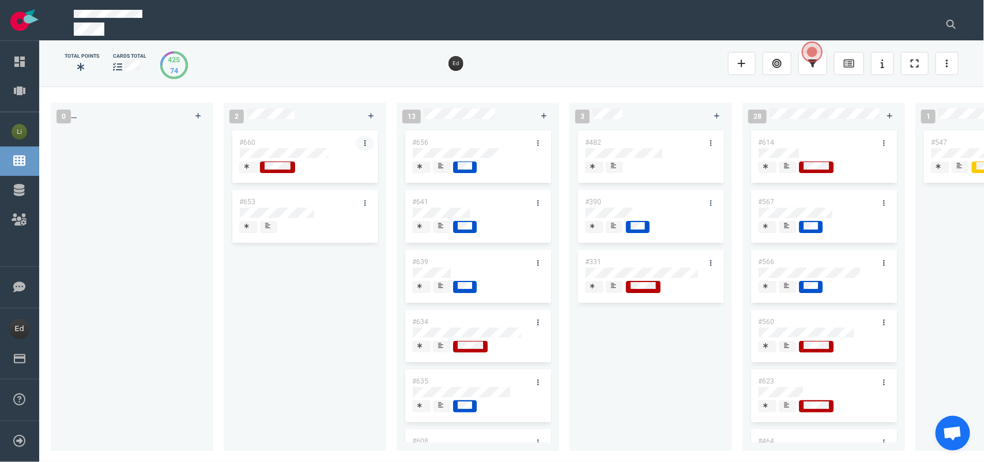
click at [368, 141] on link at bounding box center [365, 143] width 18 height 14
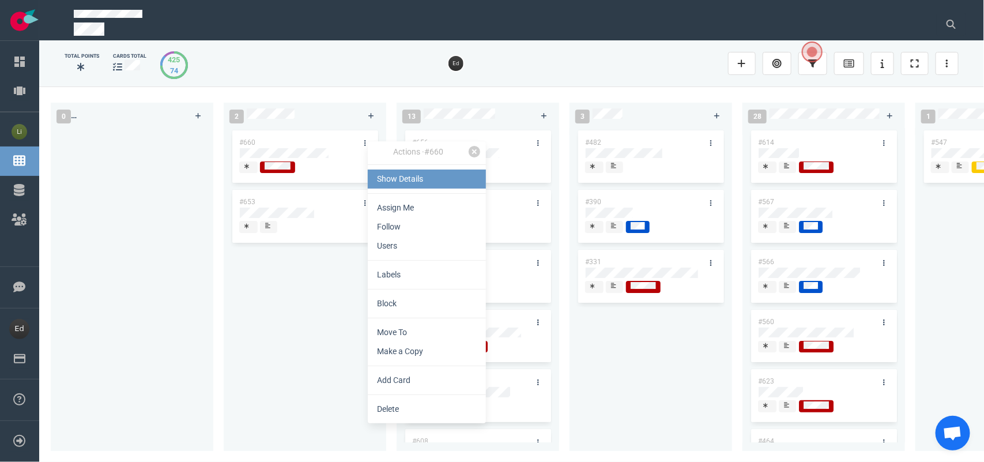
click at [382, 174] on link "Show Details" at bounding box center [427, 178] width 118 height 19
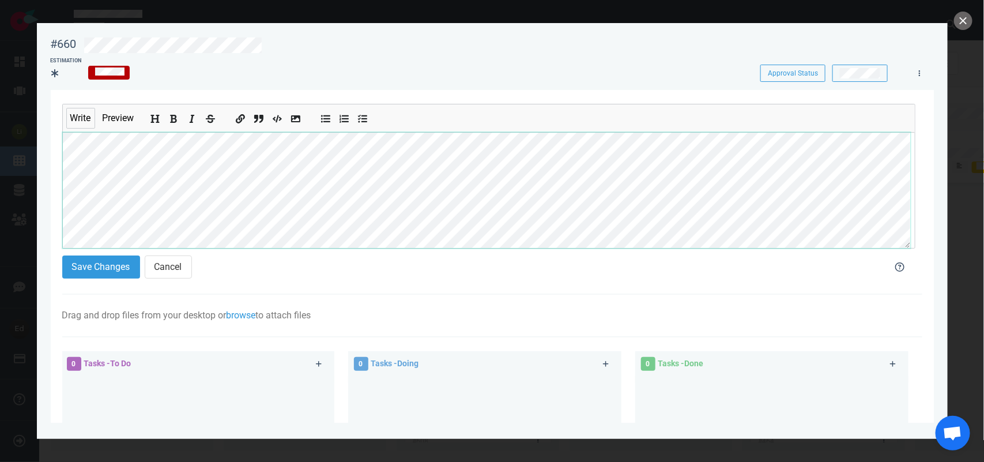
scroll to position [42, 0]
click at [94, 276] on button "Save Changes" at bounding box center [101, 266] width 78 height 23
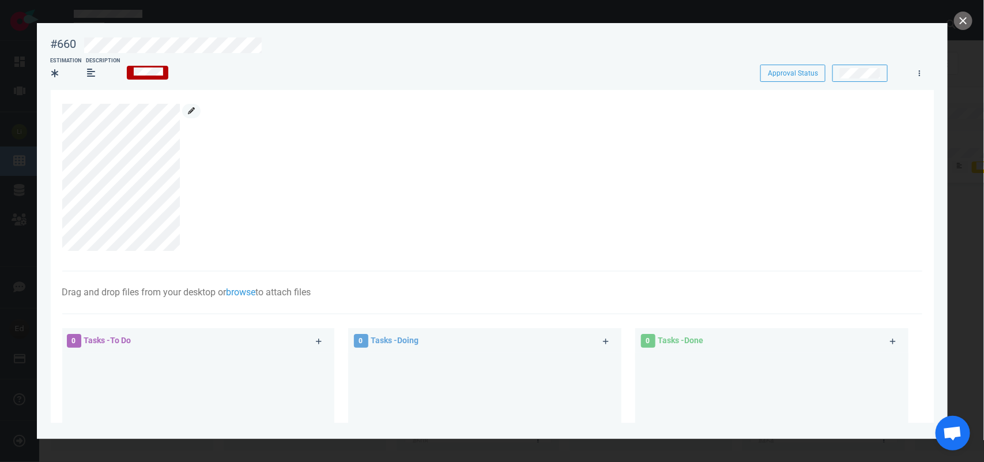
click at [192, 111] on icon at bounding box center [191, 110] width 7 height 7
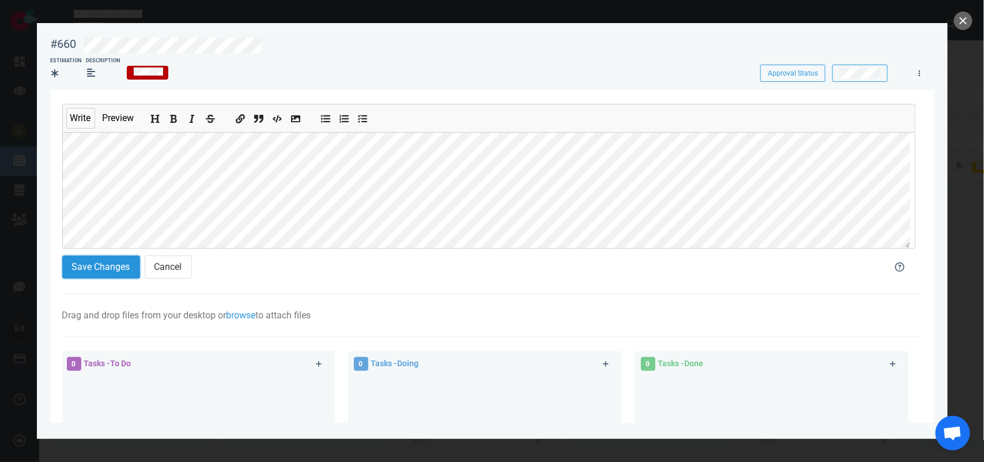
click at [89, 278] on button "Save Changes" at bounding box center [101, 266] width 78 height 23
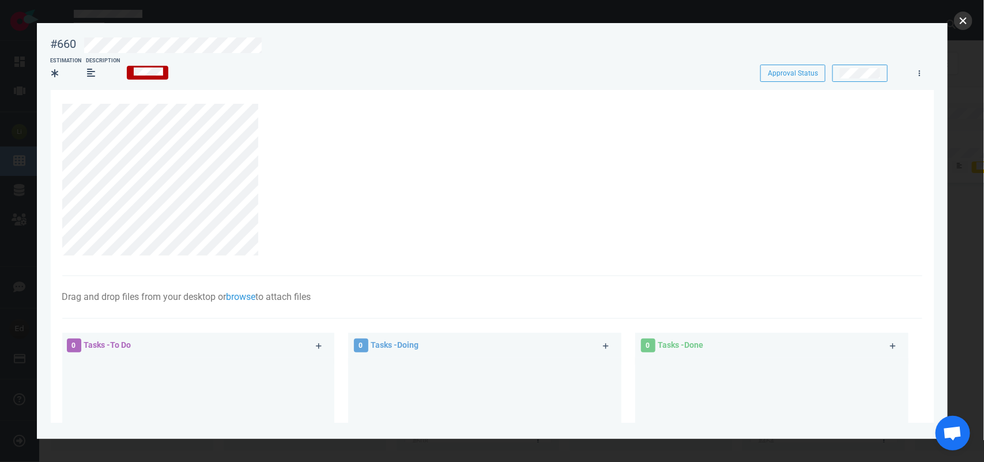
click at [962, 21] on button "close" at bounding box center [963, 21] width 18 height 18
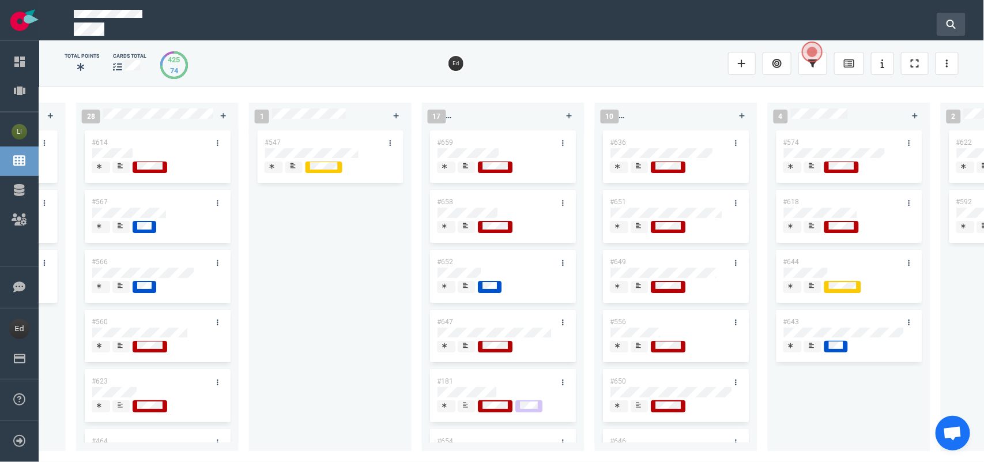
click at [956, 27] on button at bounding box center [951, 24] width 29 height 23
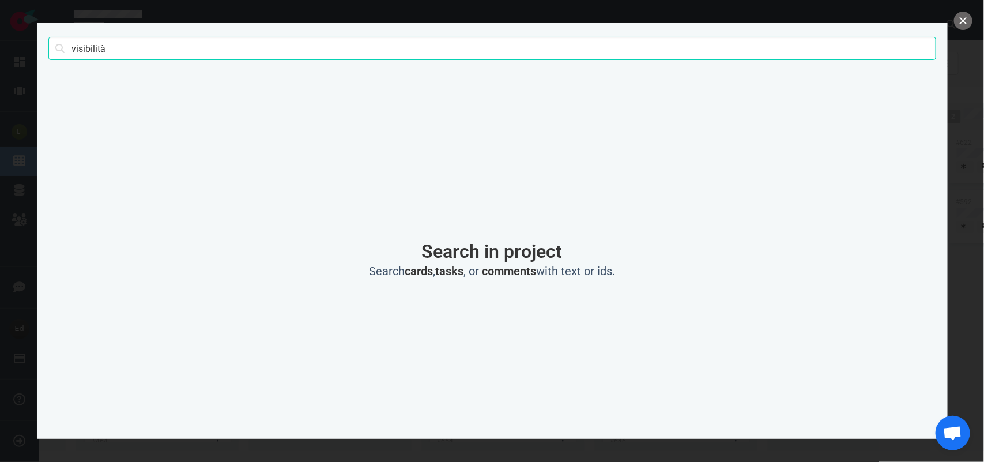
click at [100, 43] on input "visibilità" at bounding box center [492, 48] width 888 height 23
click button "Search" at bounding box center [0, 0] width 0 height 0
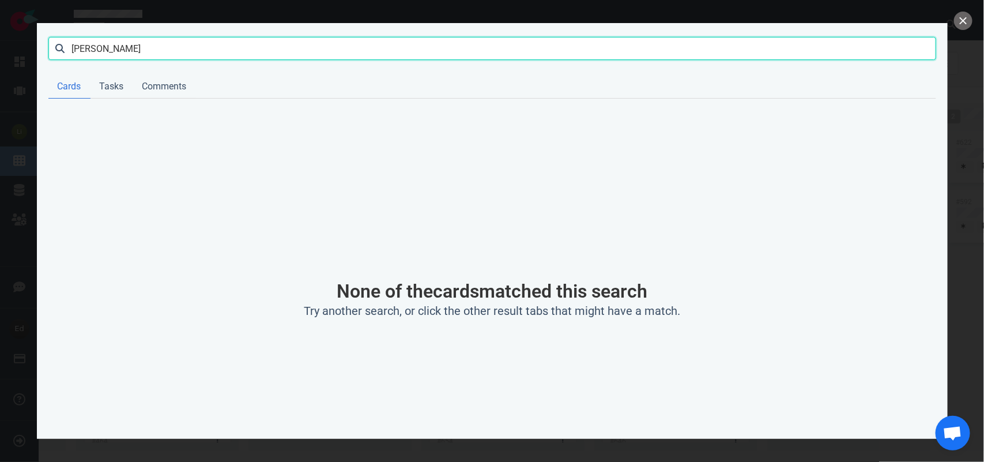
click at [93, 50] on input "[PERSON_NAME]" at bounding box center [492, 48] width 888 height 23
type input "[PERSON_NAME]"
click button "Search" at bounding box center [0, 0] width 0 height 0
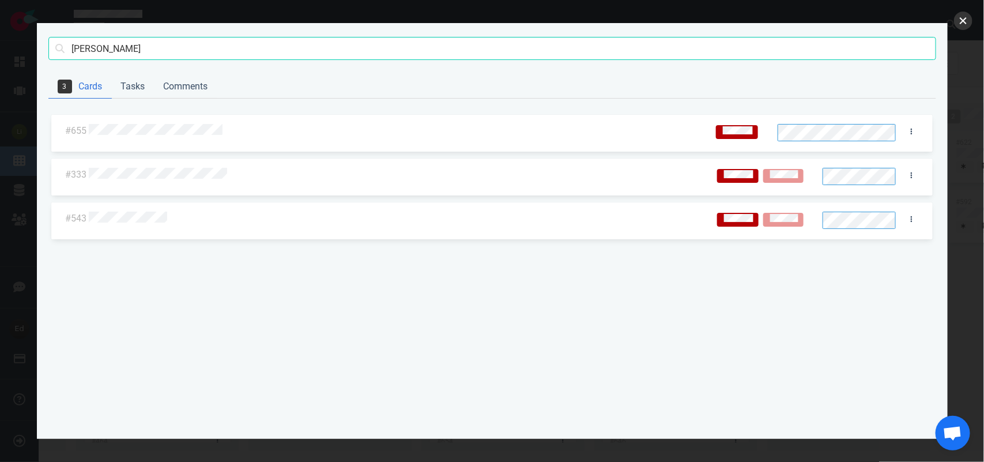
click at [964, 19] on button "close" at bounding box center [963, 21] width 18 height 18
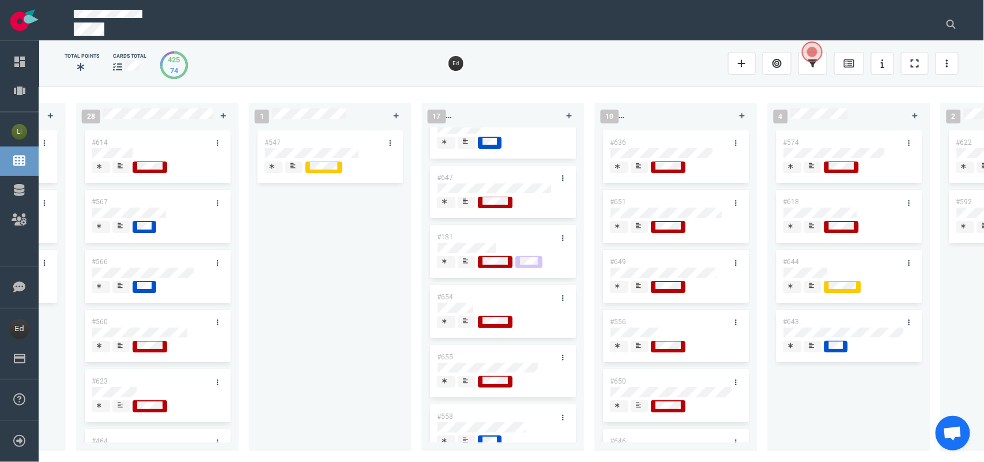
scroll to position [216, 0]
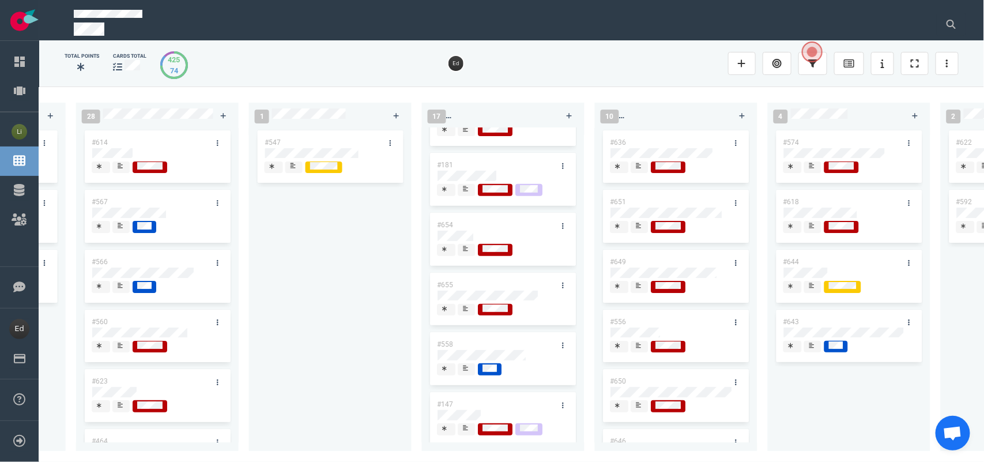
click at [471, 312] on span at bounding box center [466, 310] width 17 height 12
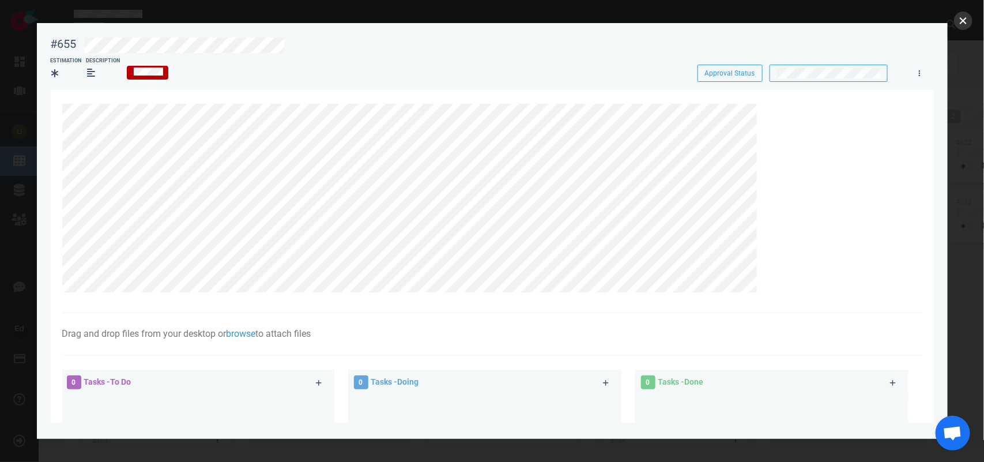
click at [961, 28] on button "close" at bounding box center [963, 21] width 18 height 18
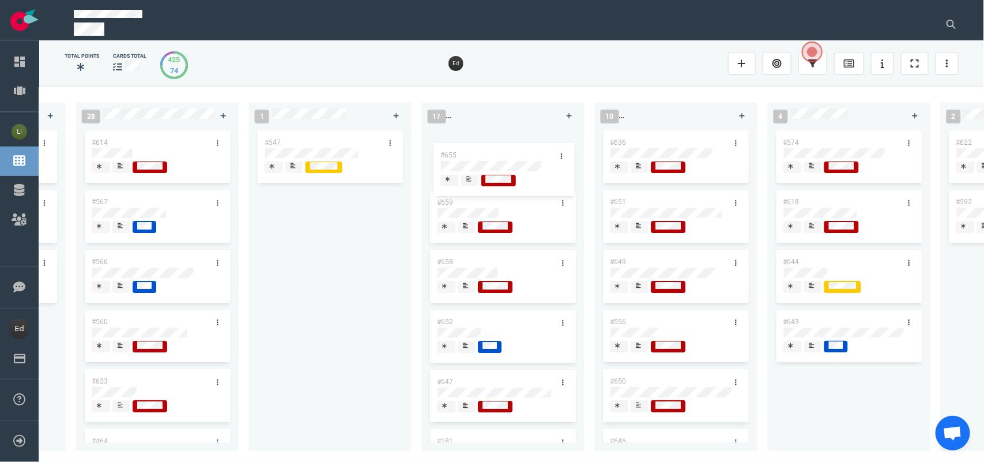
click at [478, 162] on div "#659 #658 #652 #647 #181 #654 #655 #558 #147 #586 #655" at bounding box center [503, 283] width 149 height 310
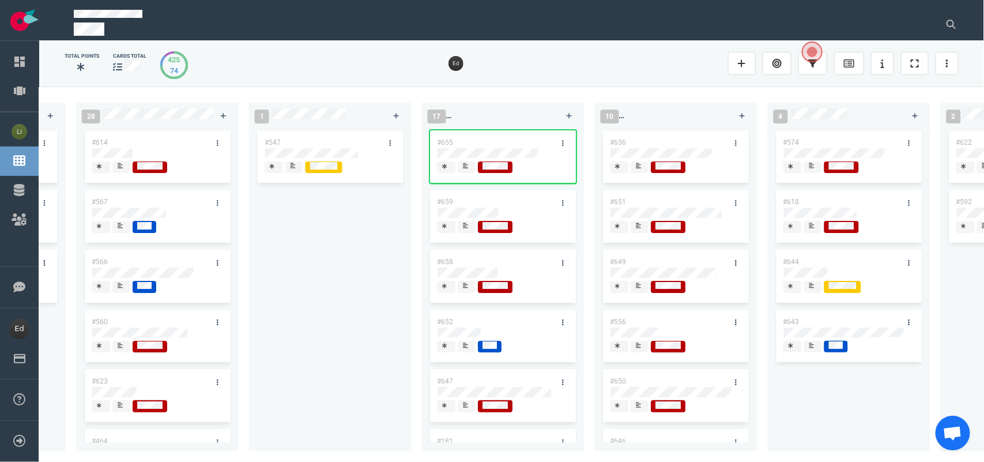
click at [470, 168] on div at bounding box center [466, 166] width 7 height 9
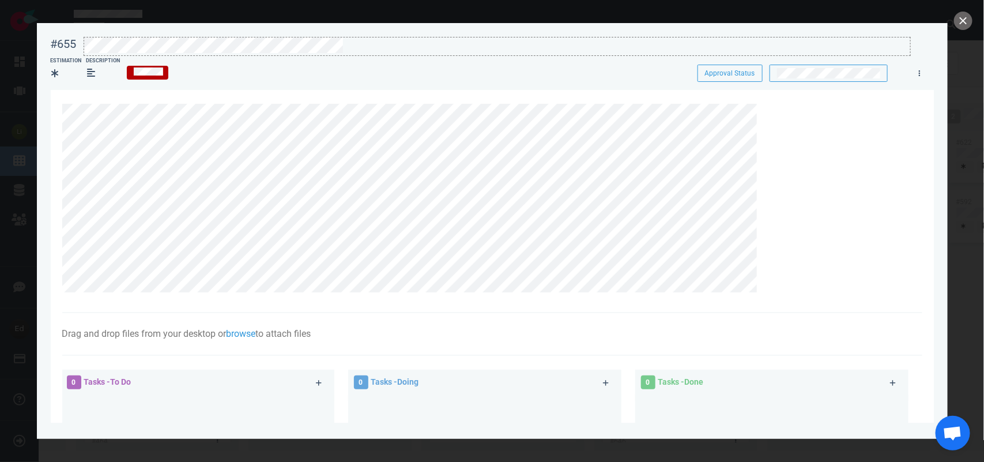
click at [237, 55] on div at bounding box center [497, 55] width 826 height 2
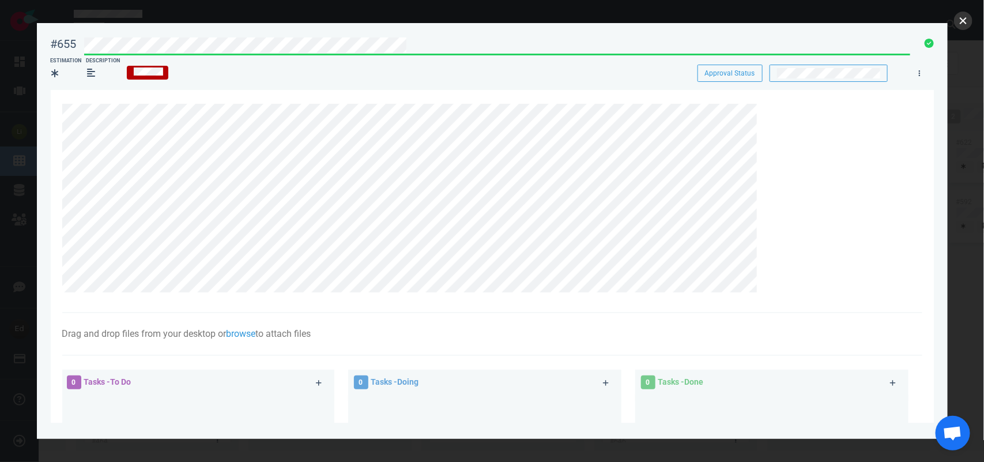
click at [963, 18] on button "close" at bounding box center [963, 21] width 18 height 18
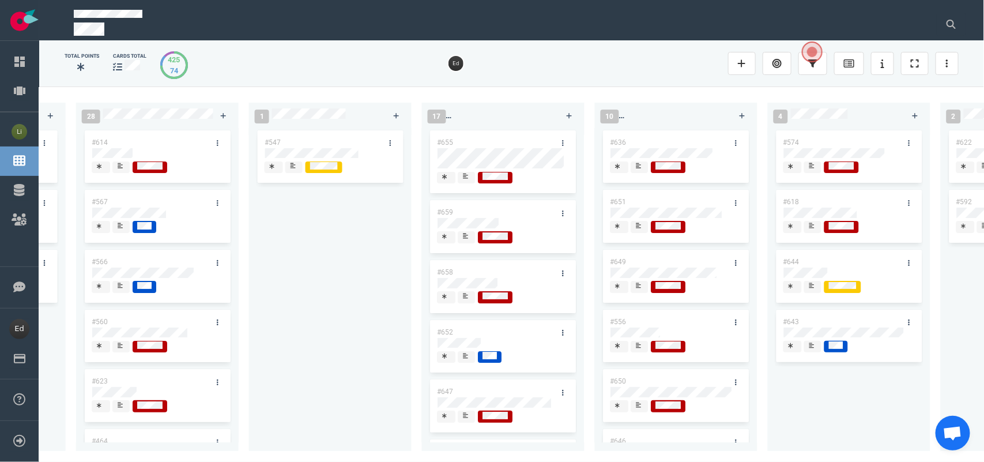
click at [466, 176] on icon at bounding box center [465, 176] width 5 height 6
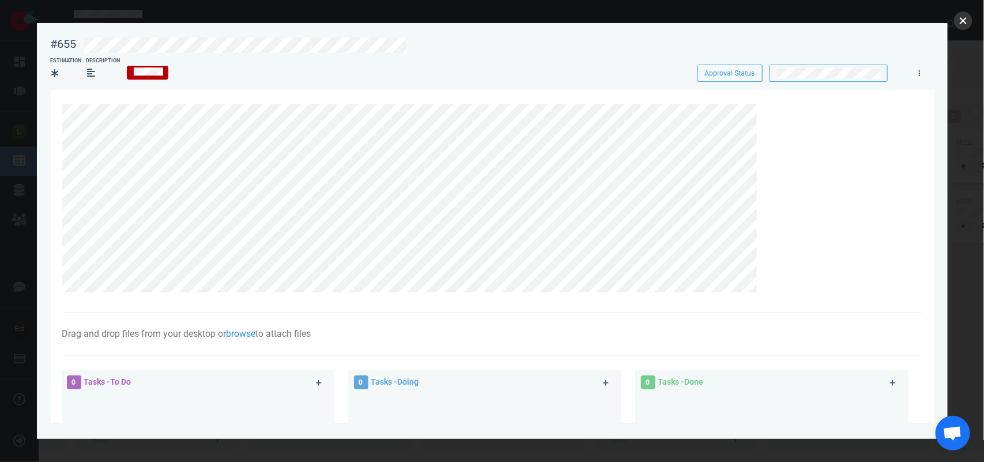
click at [964, 21] on button "close" at bounding box center [963, 21] width 18 height 18
click at [966, 22] on button "close" at bounding box center [963, 21] width 18 height 18
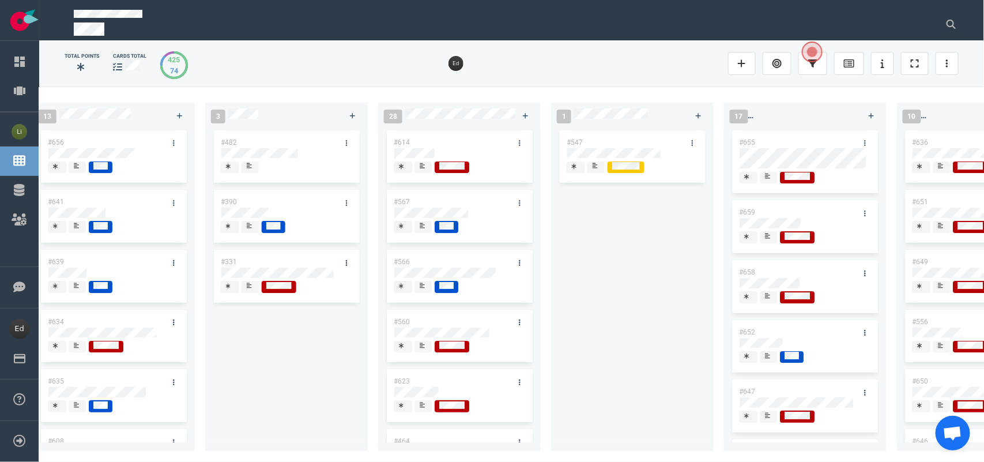
scroll to position [0, 100]
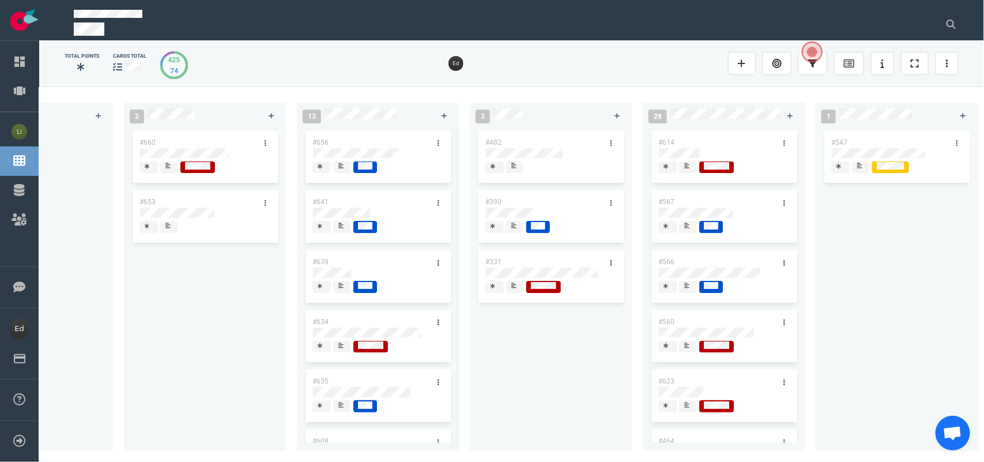
click at [168, 169] on div at bounding box center [168, 166] width 7 height 9
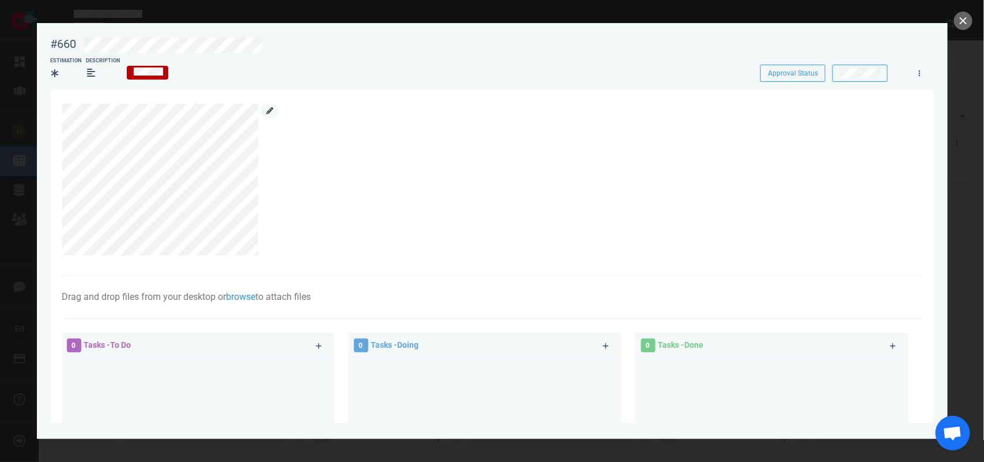
click at [267, 108] on icon at bounding box center [269, 110] width 7 height 7
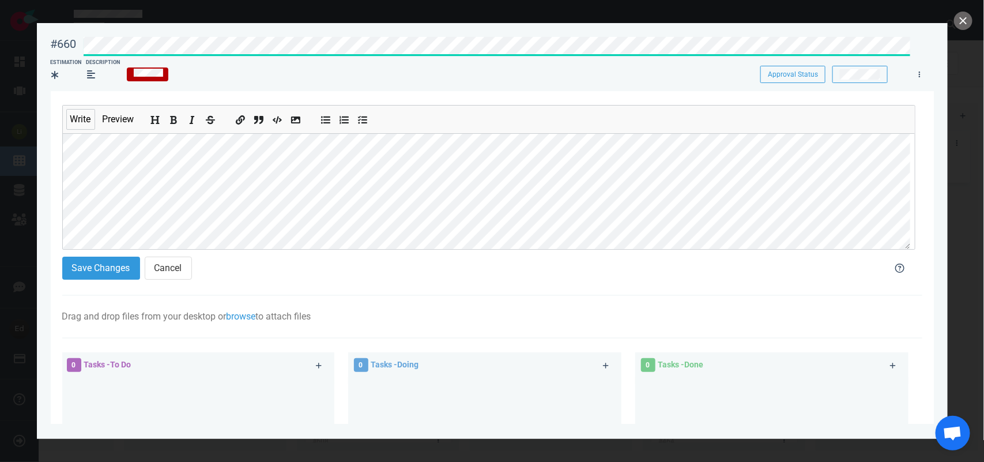
click at [73, 41] on div "#660 Approval Status" at bounding box center [492, 44] width 897 height 29
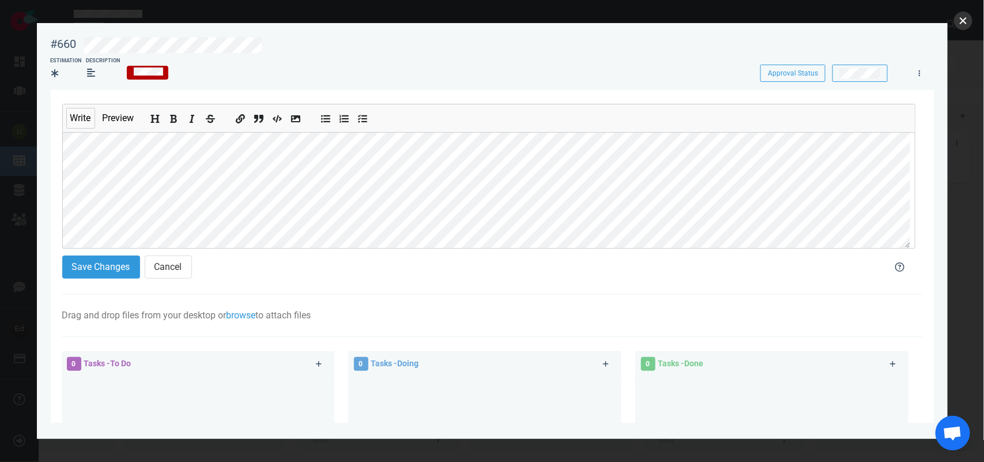
click at [960, 23] on button "close" at bounding box center [963, 21] width 18 height 18
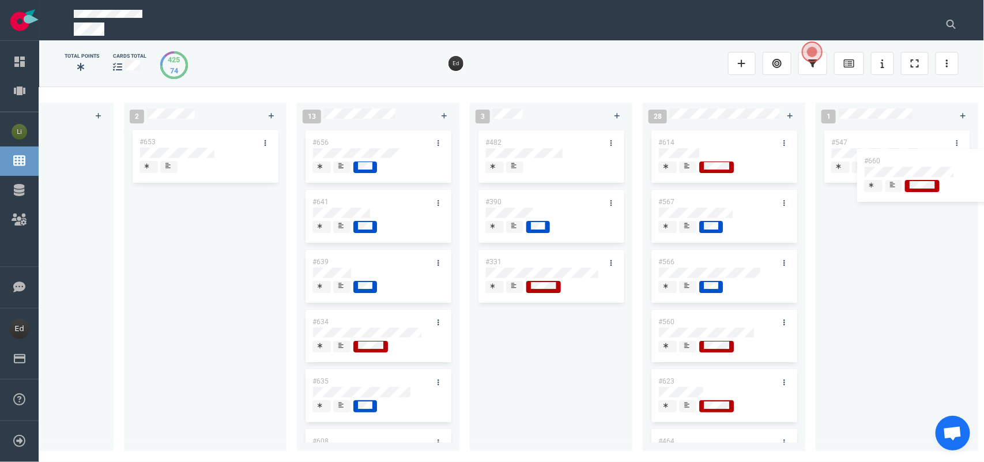
scroll to position [0, 359]
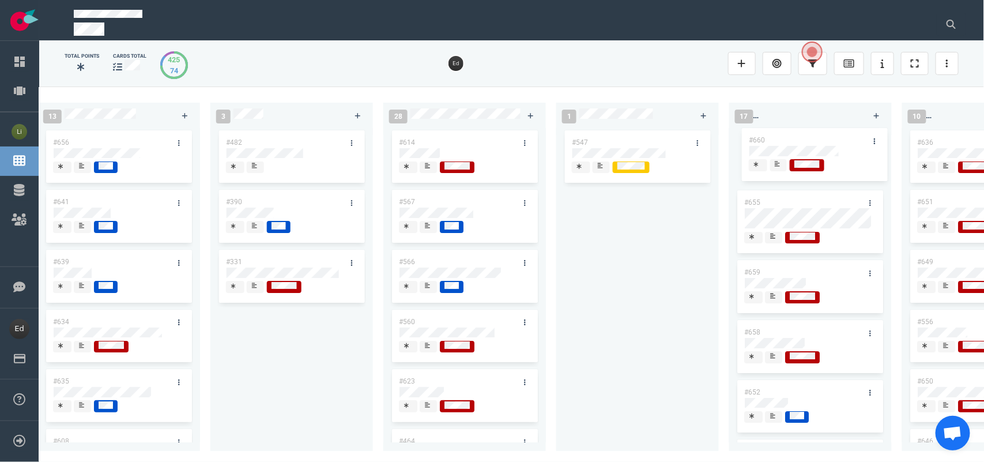
drag, startPoint x: 198, startPoint y: 143, endPoint x: 808, endPoint y: 141, distance: 609.9
click at [808, 141] on div "0 2 #660 #653 #660 13 #656 #641 #639 #634 #635 #608 #611 #602 #603 3 #482 #390 …" at bounding box center [511, 273] width 945 height 375
click at [952, 23] on icon at bounding box center [951, 24] width 9 height 9
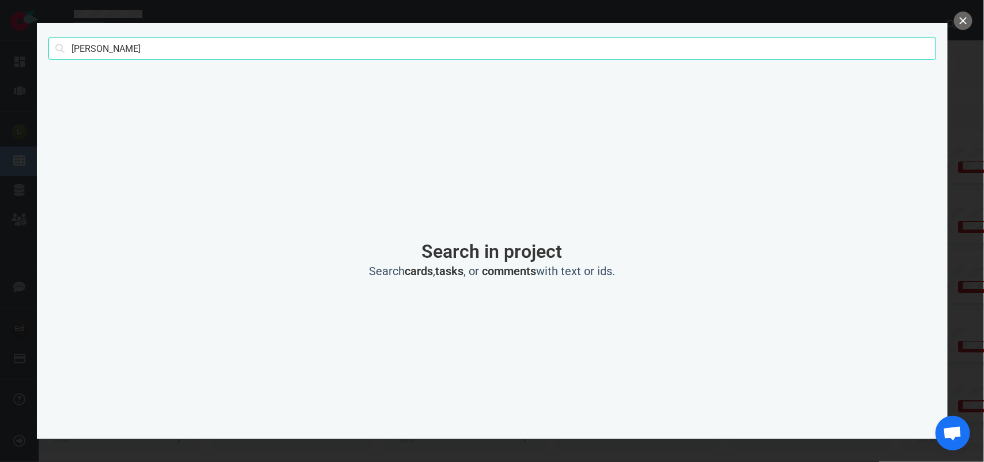
click at [91, 49] on input "[PERSON_NAME]" at bounding box center [492, 48] width 888 height 23
click button "Search" at bounding box center [0, 0] width 0 height 0
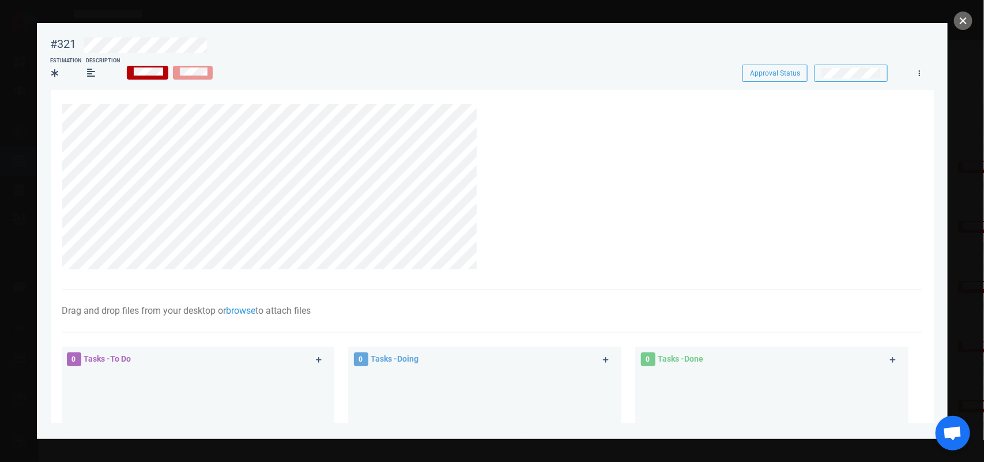
click at [966, 16] on button "close" at bounding box center [963, 21] width 18 height 18
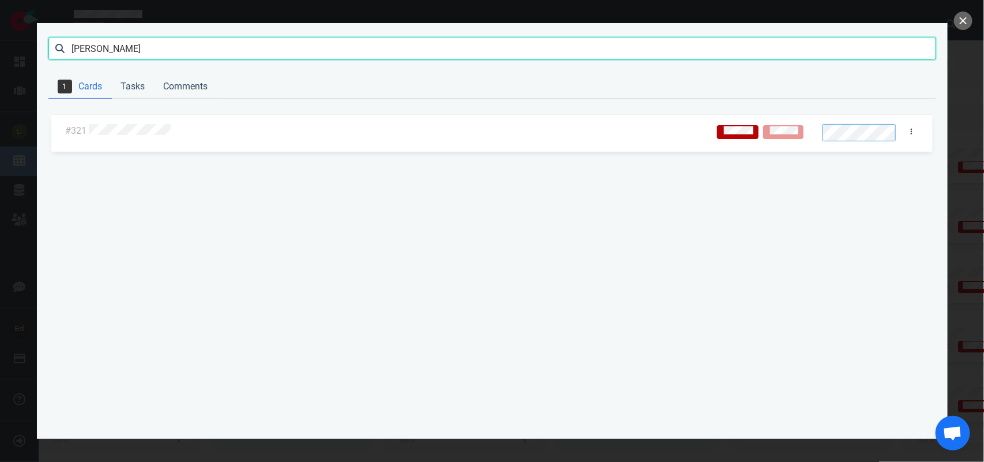
click at [91, 50] on input "[PERSON_NAME]" at bounding box center [492, 48] width 888 height 23
type input "[PERSON_NAME]"
click button "Search" at bounding box center [0, 0] width 0 height 0
